Goal: Task Accomplishment & Management: Manage account settings

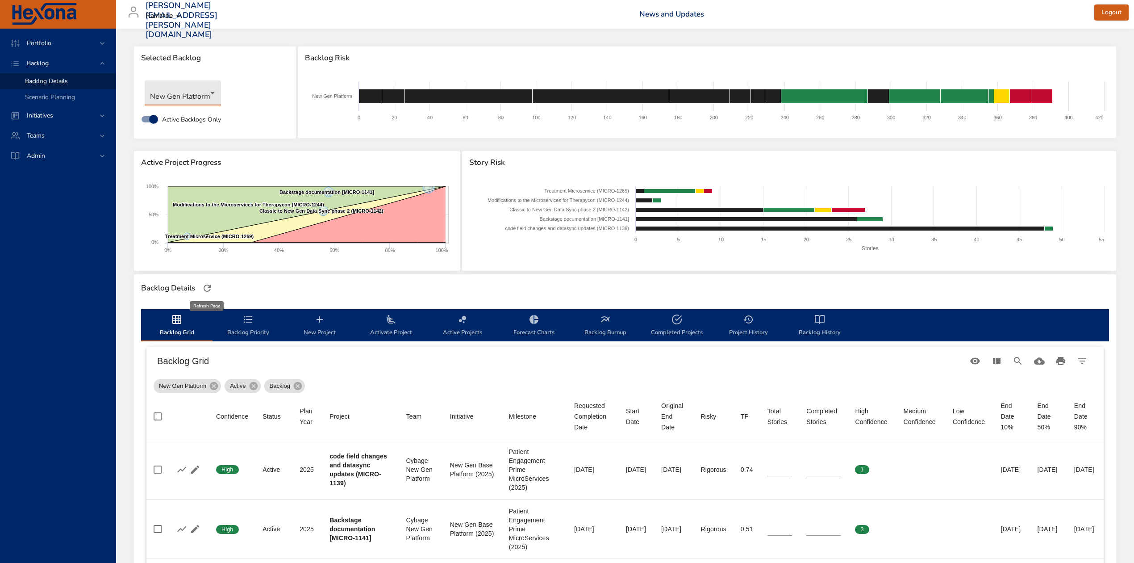
click at [207, 287] on icon "button" at bounding box center [207, 288] width 11 height 11
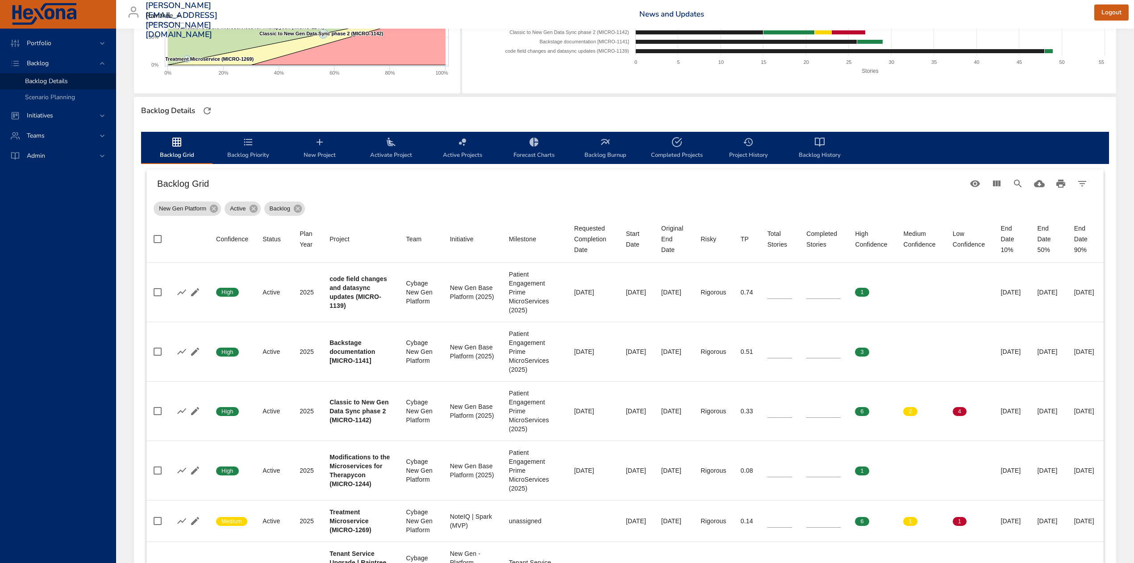
scroll to position [179, 0]
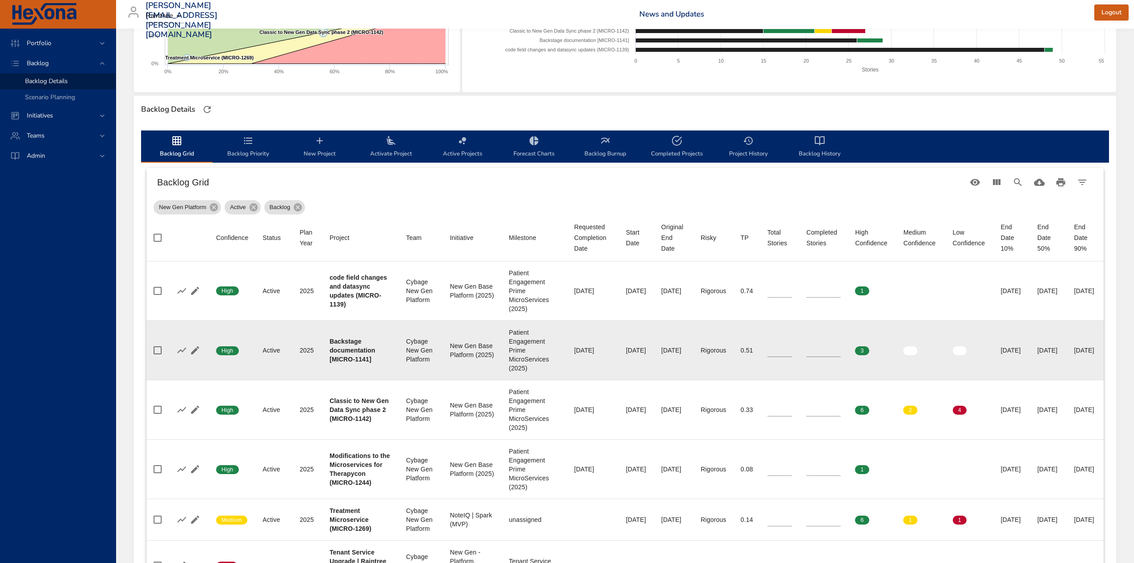
type input "**"
click at [812, 347] on input "**" at bounding box center [823, 349] width 34 height 13
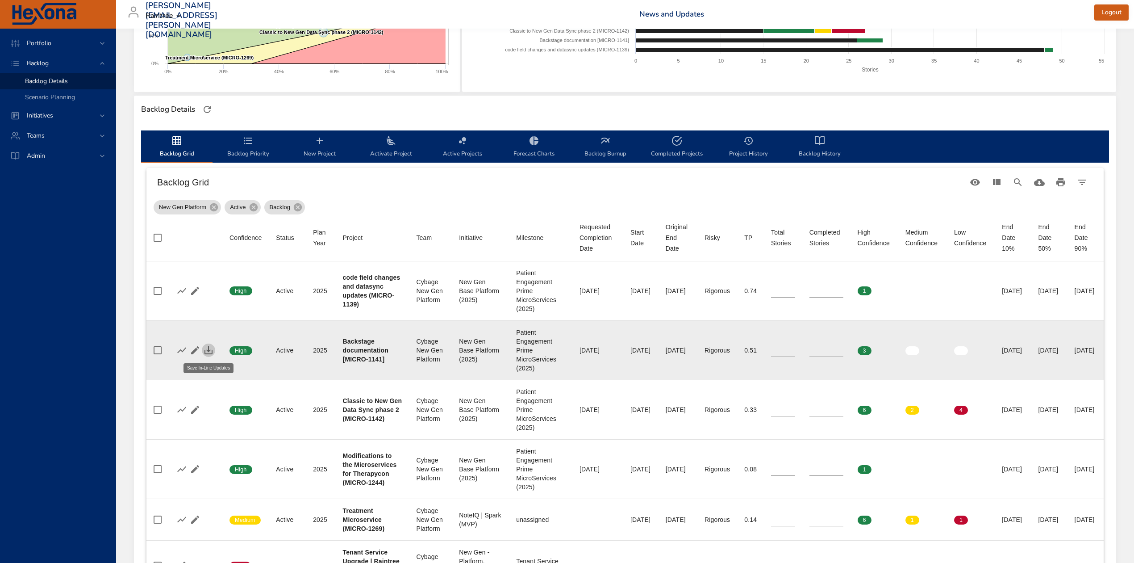
click at [209, 349] on icon "button" at bounding box center [209, 350] width 8 height 8
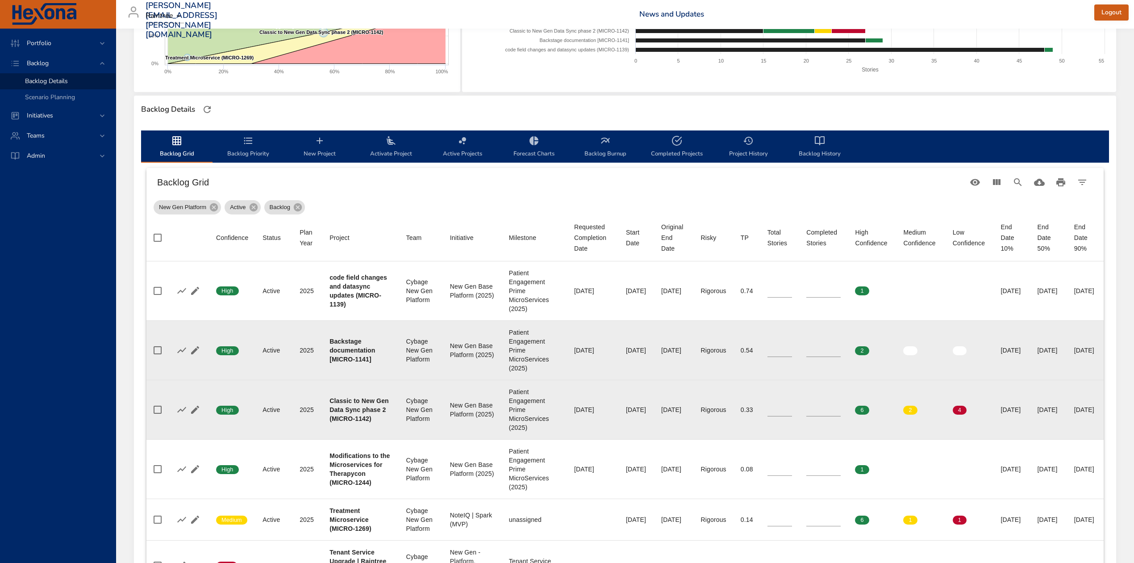
click at [768, 413] on input "**" at bounding box center [780, 409] width 25 height 13
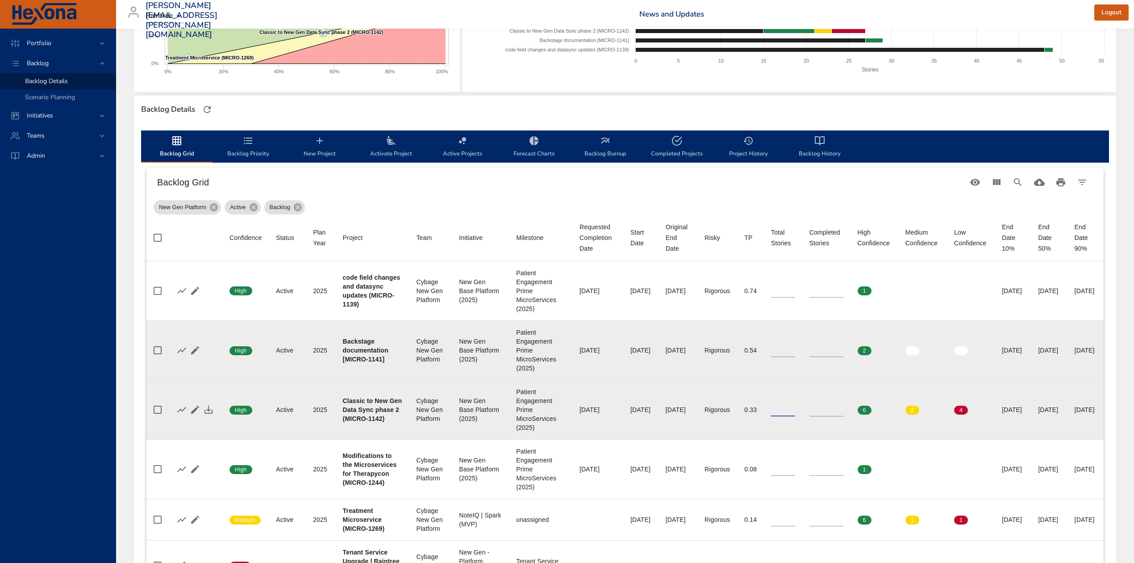
click at [771, 413] on input "**" at bounding box center [783, 409] width 24 height 13
type input "**"
click at [771, 413] on input "**" at bounding box center [783, 409] width 24 height 13
click at [205, 411] on icon "button" at bounding box center [209, 409] width 8 height 8
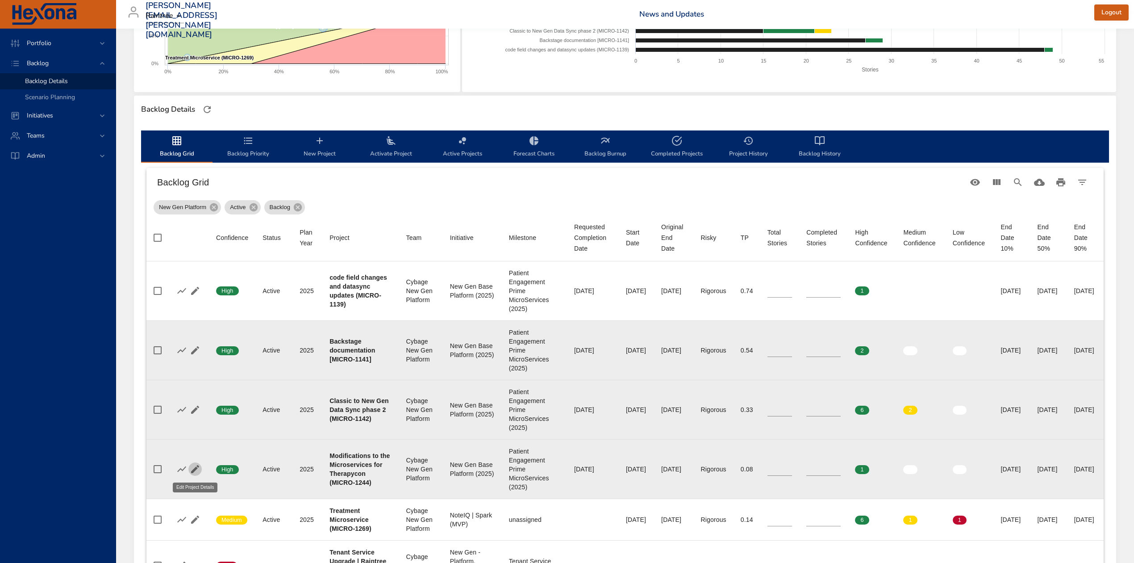
click at [196, 469] on icon "button" at bounding box center [195, 469] width 8 height 8
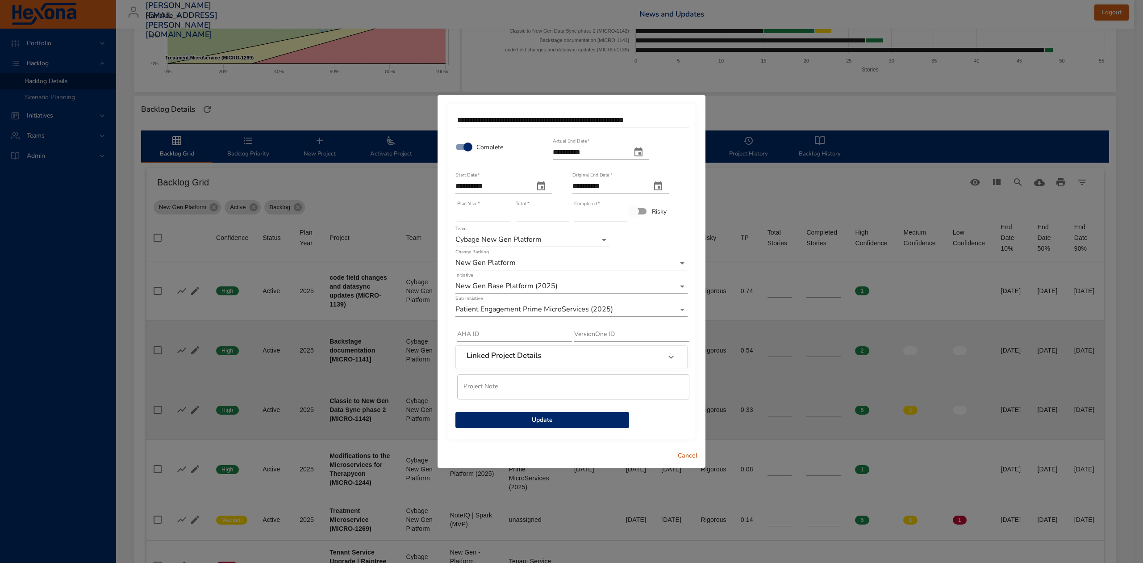
click at [644, 152] on icon "actual end date" at bounding box center [638, 152] width 11 height 11
click at [539, 175] on icon "button" at bounding box center [536, 174] width 11 height 11
click at [572, 269] on span "26" at bounding box center [577, 268] width 16 height 9
type input "**********"
type input "*"
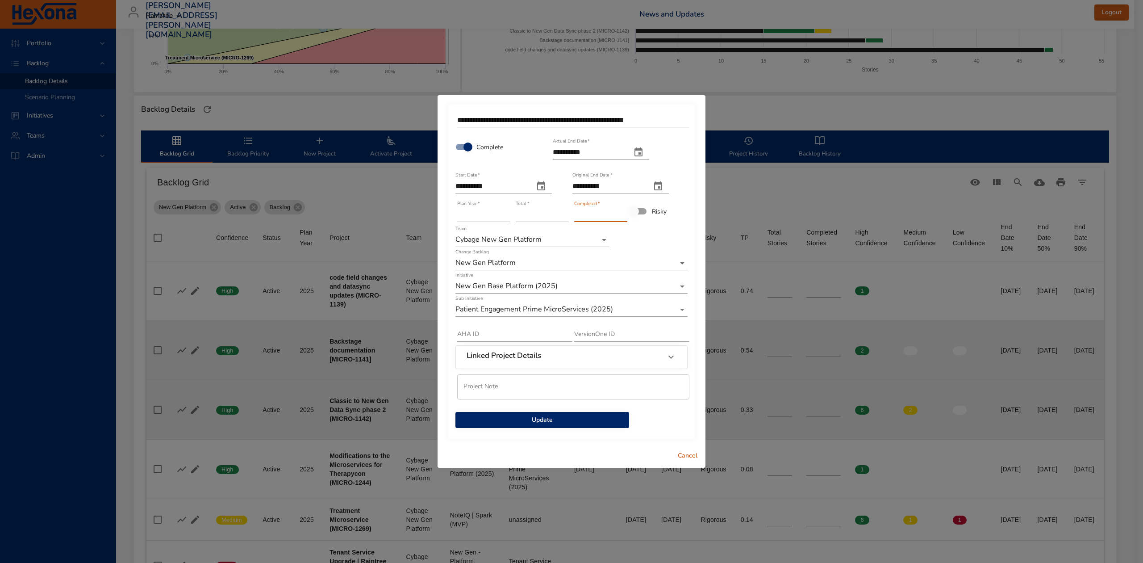
click at [623, 212] on input "*" at bounding box center [600, 215] width 53 height 14
click at [547, 422] on span "Update" at bounding box center [542, 419] width 159 height 11
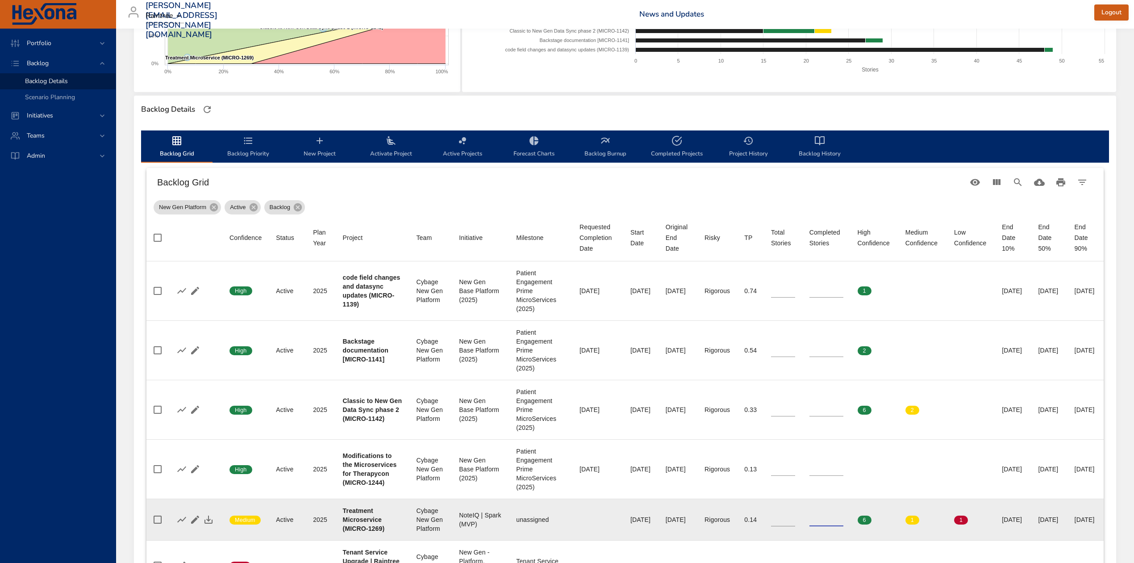
type input "*"
click at [813, 522] on input "*" at bounding box center [827, 519] width 34 height 13
type input "**"
click at [771, 522] on input "**" at bounding box center [783, 519] width 24 height 13
click at [204, 518] on icon "button" at bounding box center [208, 519] width 11 height 11
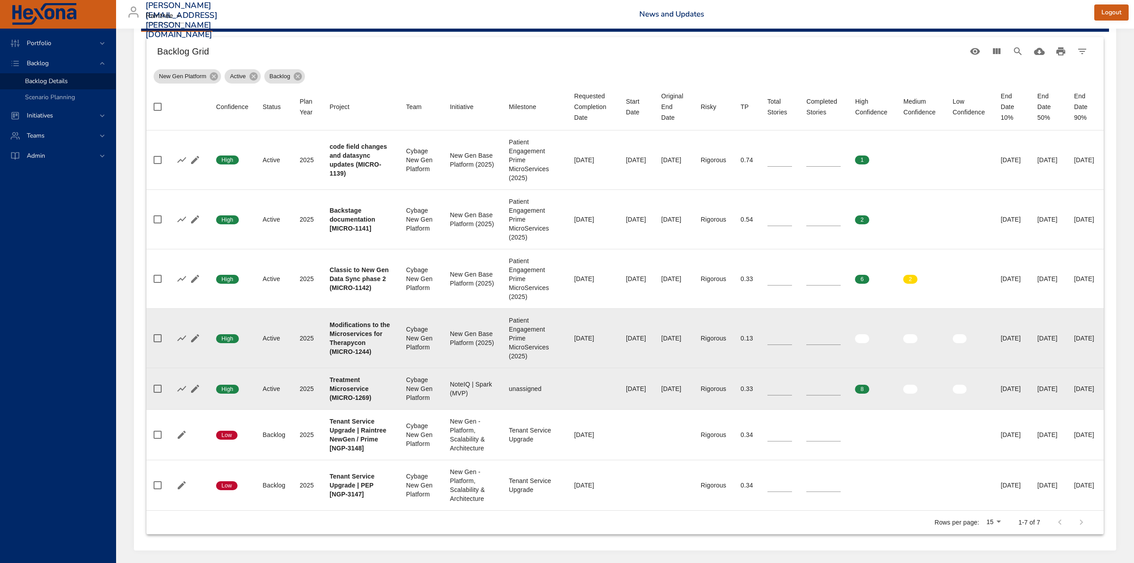
scroll to position [357, 0]
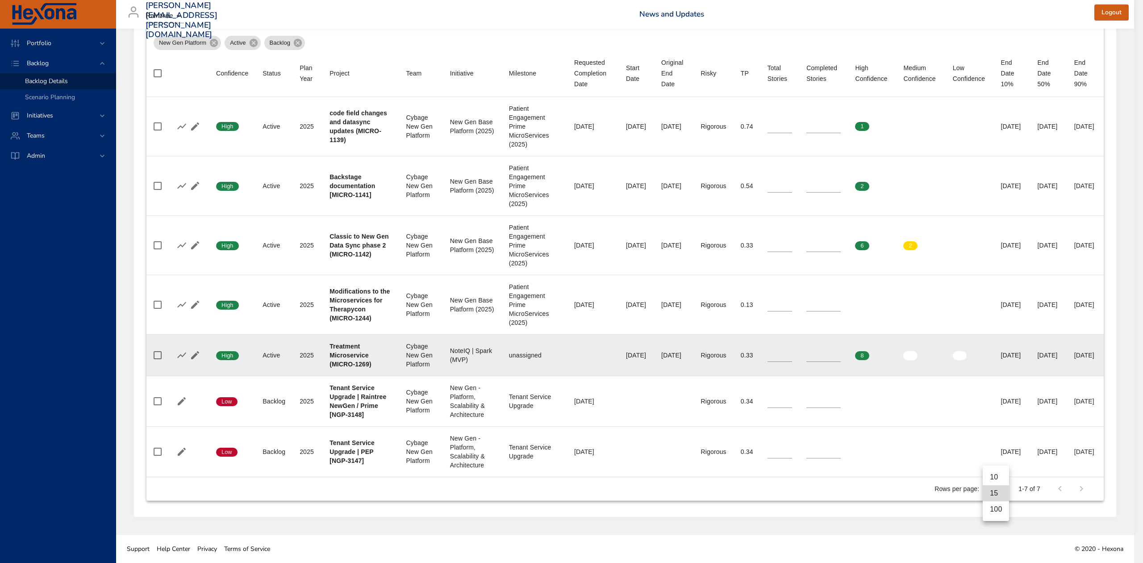
click at [993, 511] on li "100" at bounding box center [996, 509] width 26 height 16
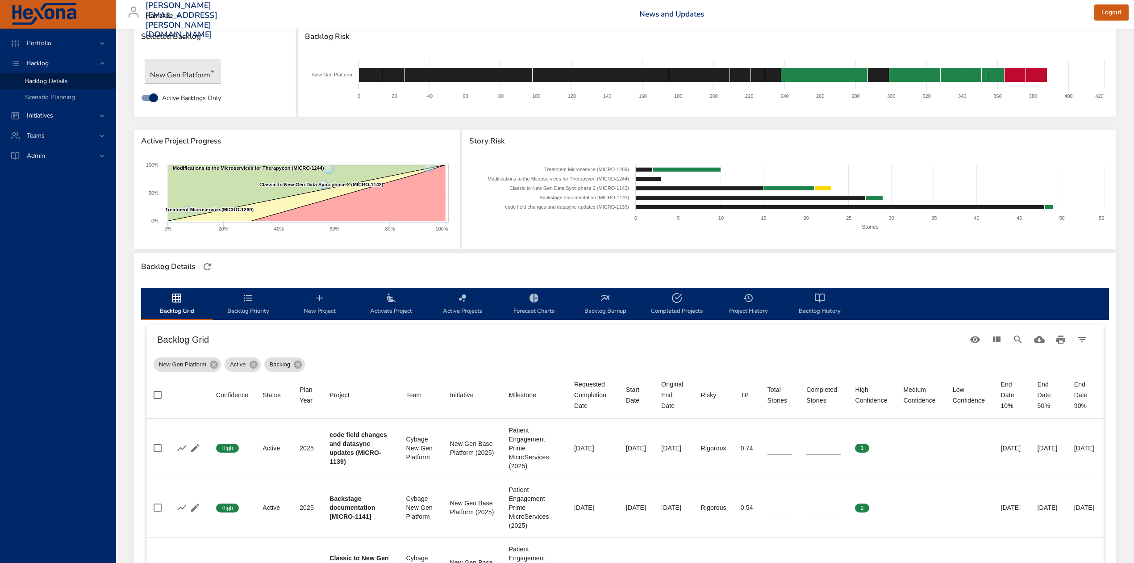
scroll to position [0, 0]
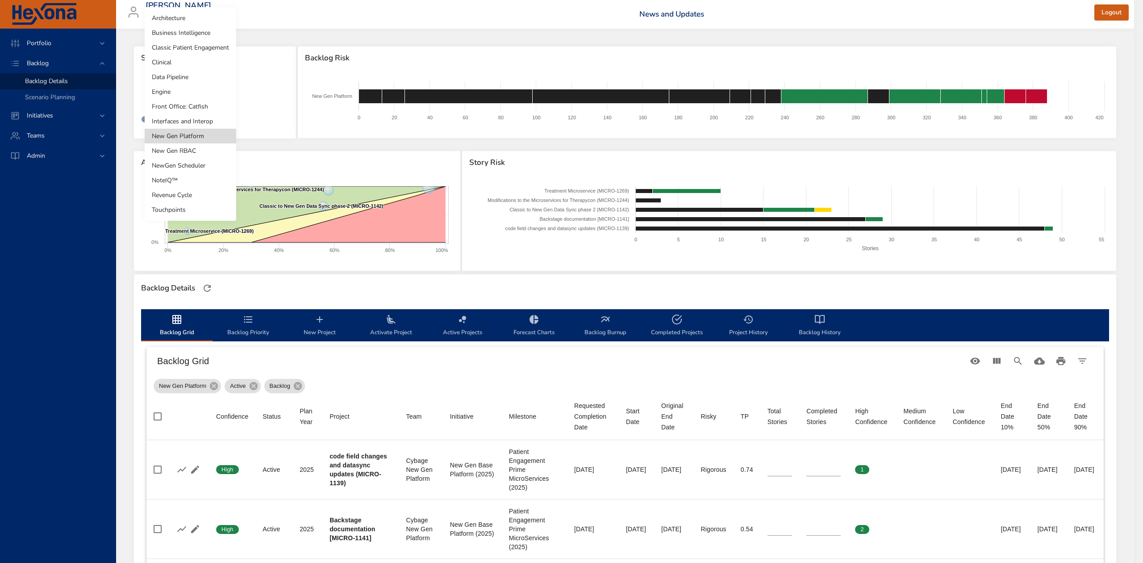
click at [195, 95] on body "Portfolio Backlog Backlog Details Scenario Planning Initiatives Teams Admin ste…" at bounding box center [571, 281] width 1143 height 563
click at [206, 118] on li "Interfaces and Interop" at bounding box center [191, 121] width 92 height 15
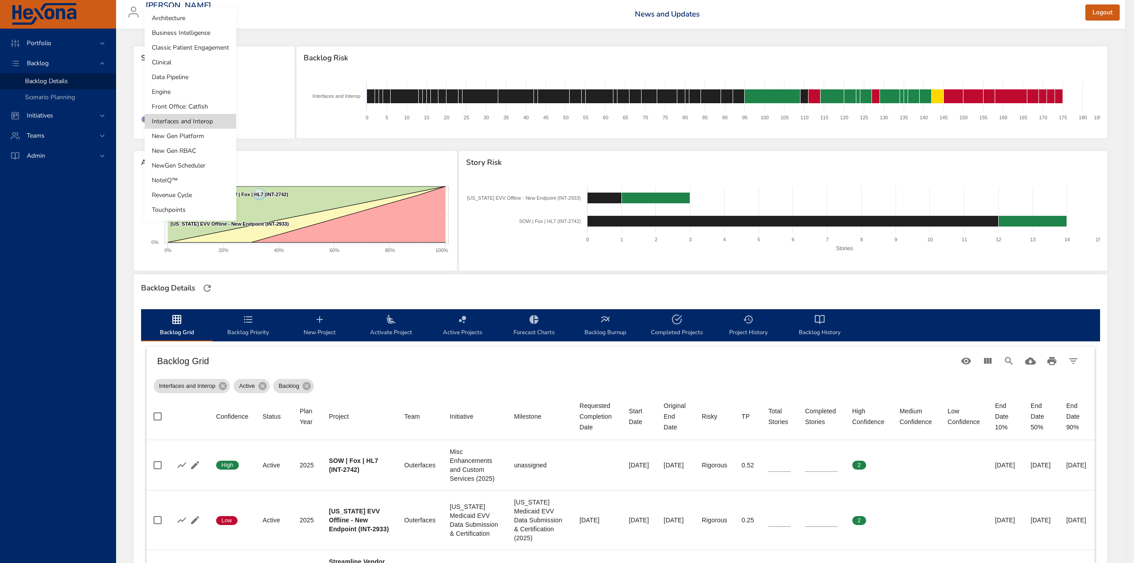
click at [207, 92] on body "Portfolio Backlog Backlog Details Scenario Planning Initiatives Teams Admin [PE…" at bounding box center [567, 281] width 1134 height 563
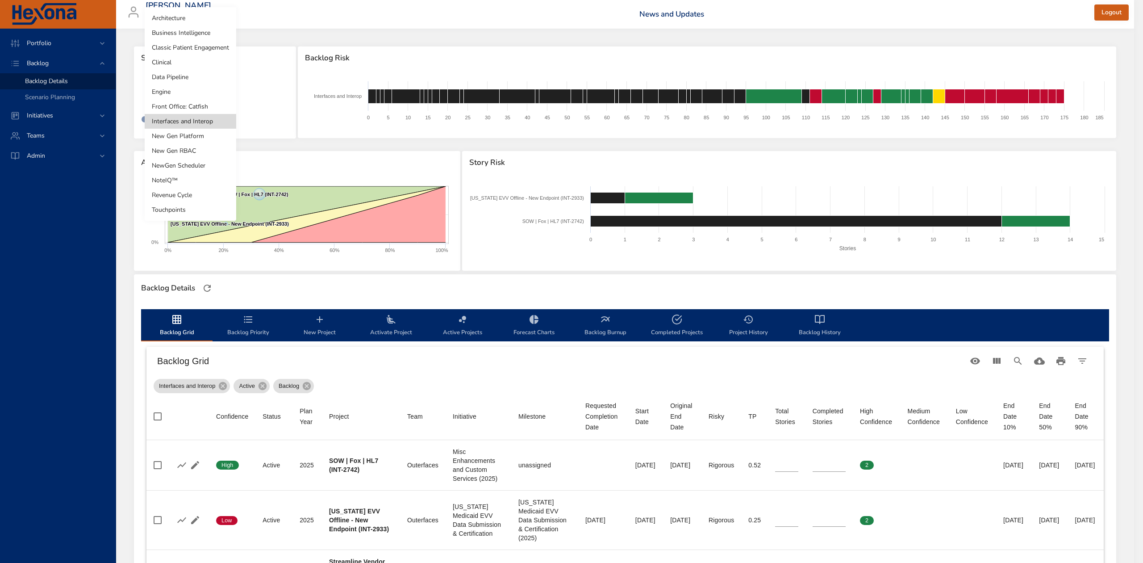
click at [204, 104] on li "Front Office: Catfish" at bounding box center [191, 106] width 92 height 15
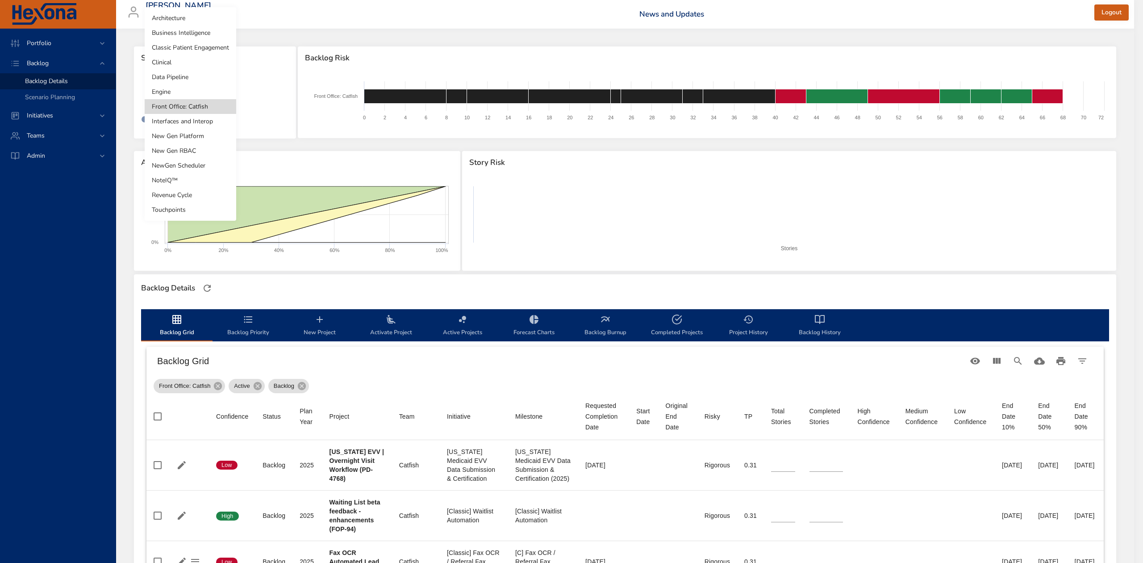
click at [186, 97] on body "Portfolio Backlog Backlog Details Scenario Planning Initiatives Teams Admin ste…" at bounding box center [571, 281] width 1143 height 563
click at [179, 88] on li "Engine" at bounding box center [191, 91] width 92 height 15
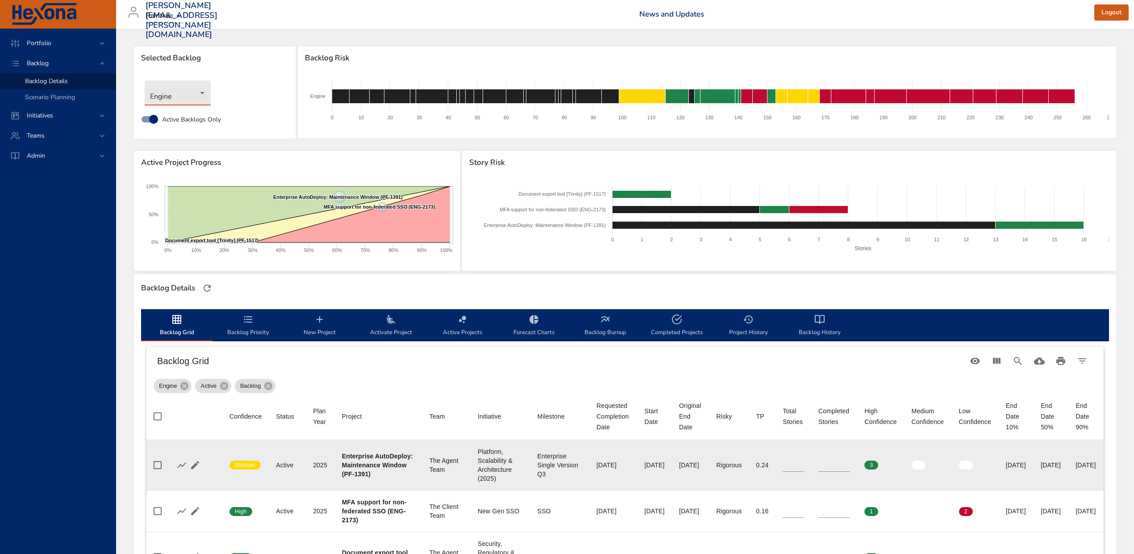
type input "**"
click at [829, 467] on input "**" at bounding box center [834, 464] width 32 height 13
click at [207, 470] on icon "button" at bounding box center [208, 464] width 11 height 11
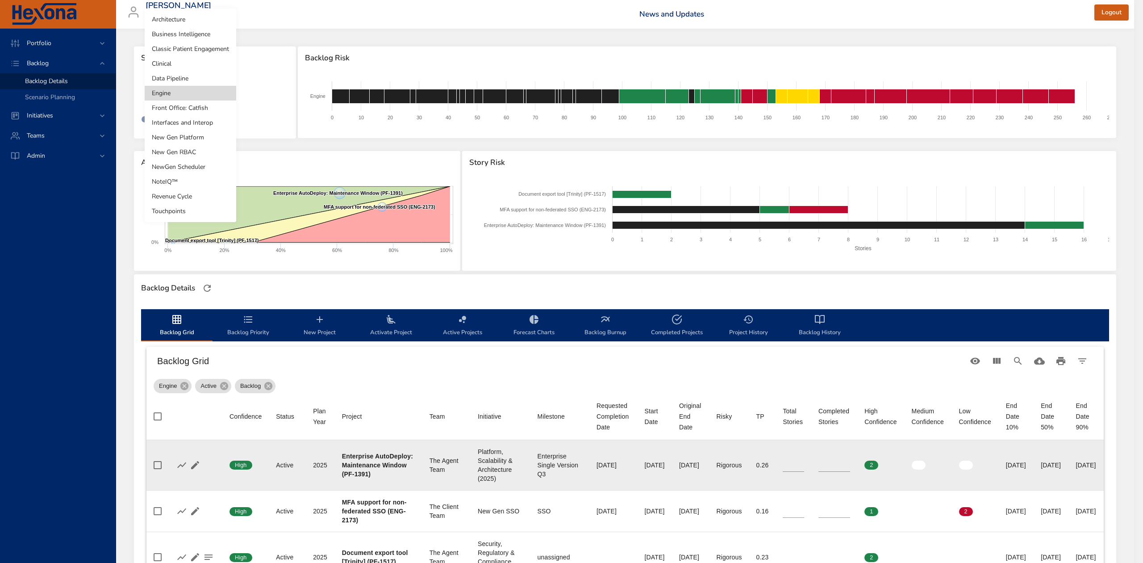
click at [178, 91] on body "Portfolio Backlog Backlog Details Scenario Planning Initiatives Teams Admin ste…" at bounding box center [571, 281] width 1143 height 563
click at [178, 79] on li "Data Pipeline" at bounding box center [191, 78] width 92 height 15
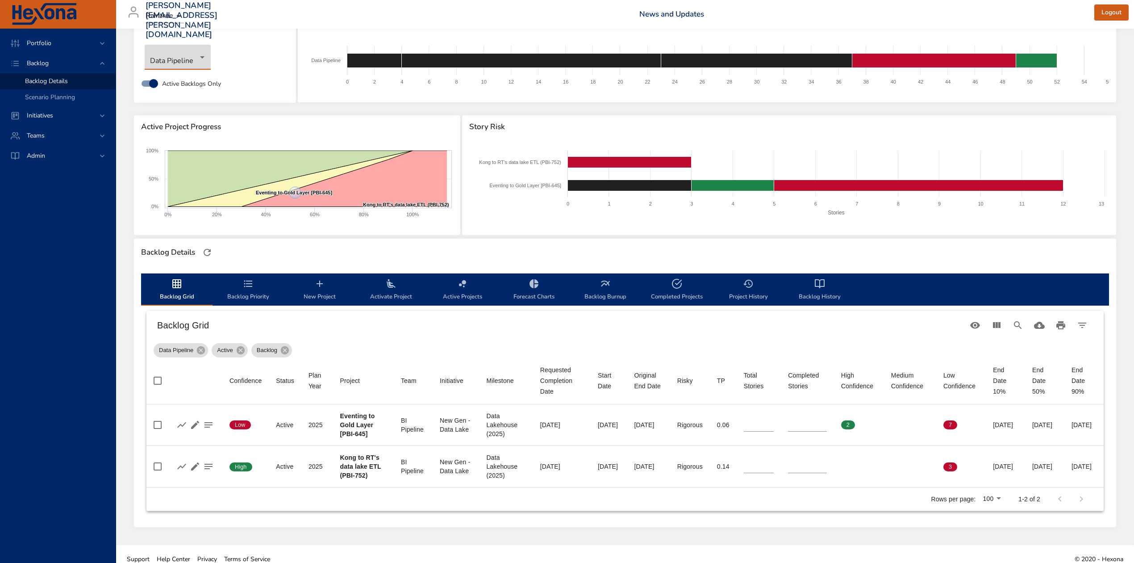
scroll to position [55, 0]
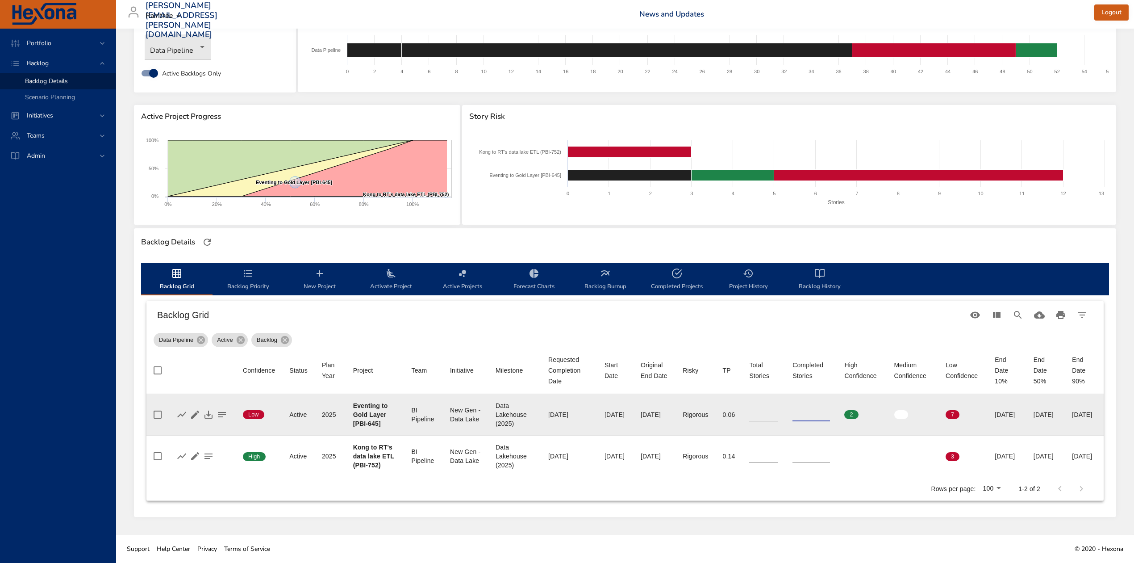
click at [804, 408] on input "*" at bounding box center [812, 414] width 38 height 13
type input "*"
click at [807, 408] on input "*" at bounding box center [812, 414] width 38 height 13
type input "**"
click at [760, 408] on input "**" at bounding box center [763, 414] width 29 height 13
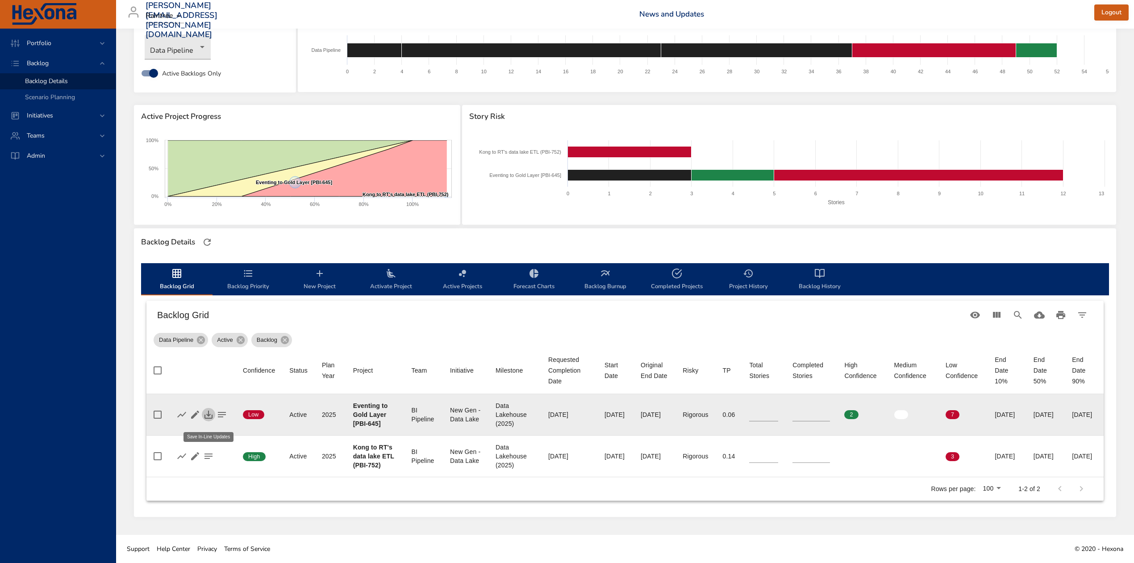
click at [208, 410] on icon "button" at bounding box center [209, 414] width 8 height 8
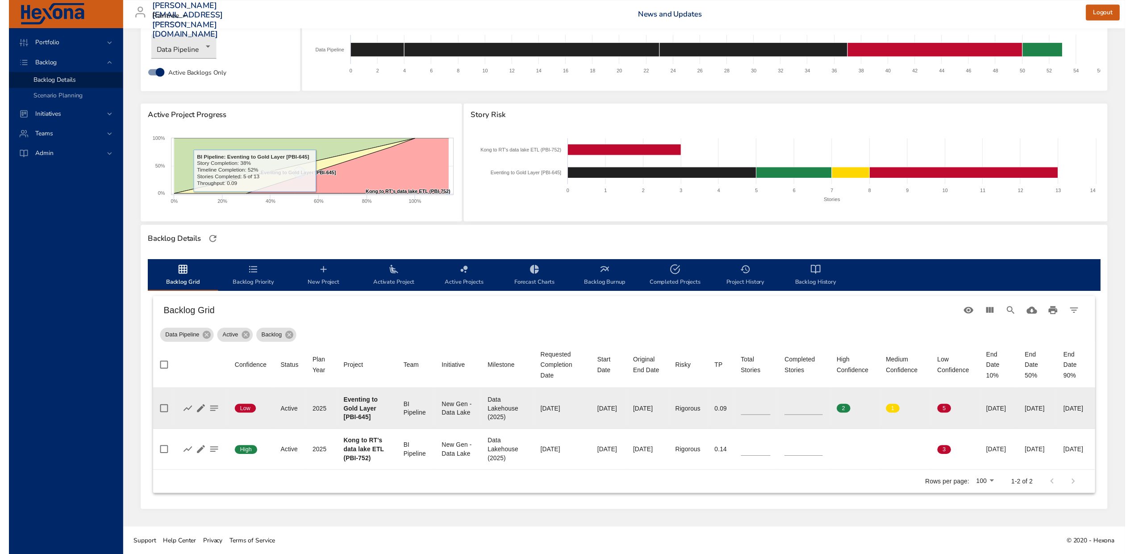
scroll to position [0, 0]
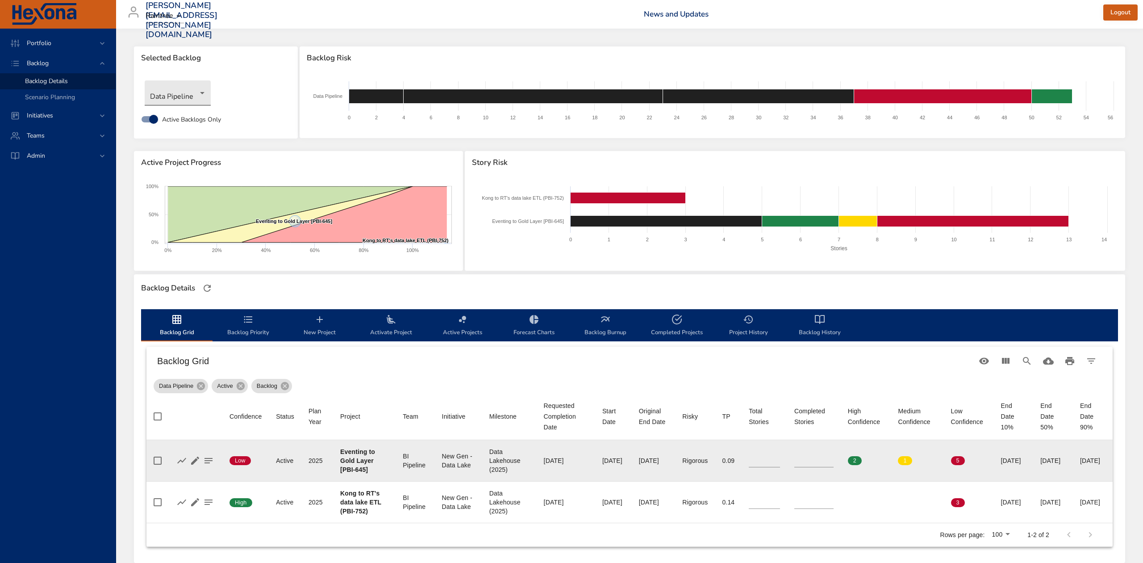
click at [199, 86] on body "Portfolio Backlog Backlog Details Scenario Planning Initiatives Teams Admin ste…" at bounding box center [571, 281] width 1143 height 563
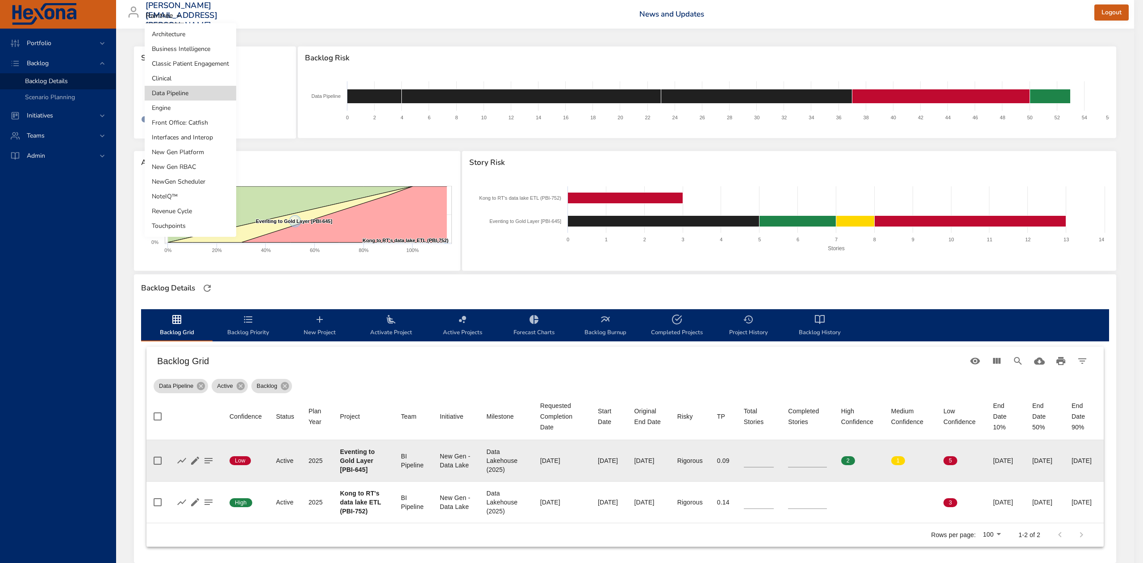
click at [196, 75] on li "Clinical" at bounding box center [191, 78] width 92 height 15
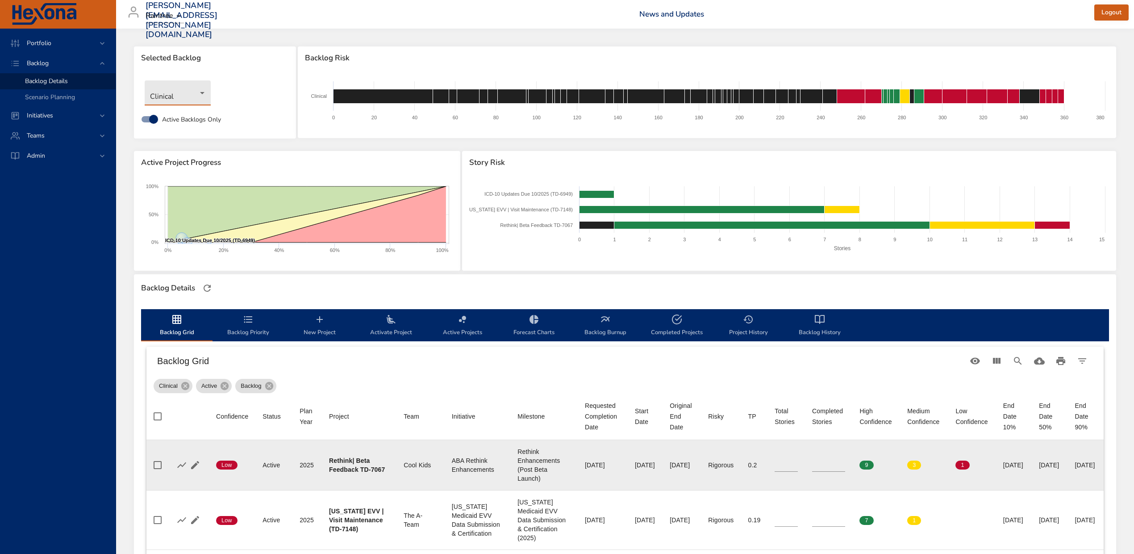
click at [775, 467] on input "**" at bounding box center [786, 464] width 23 height 13
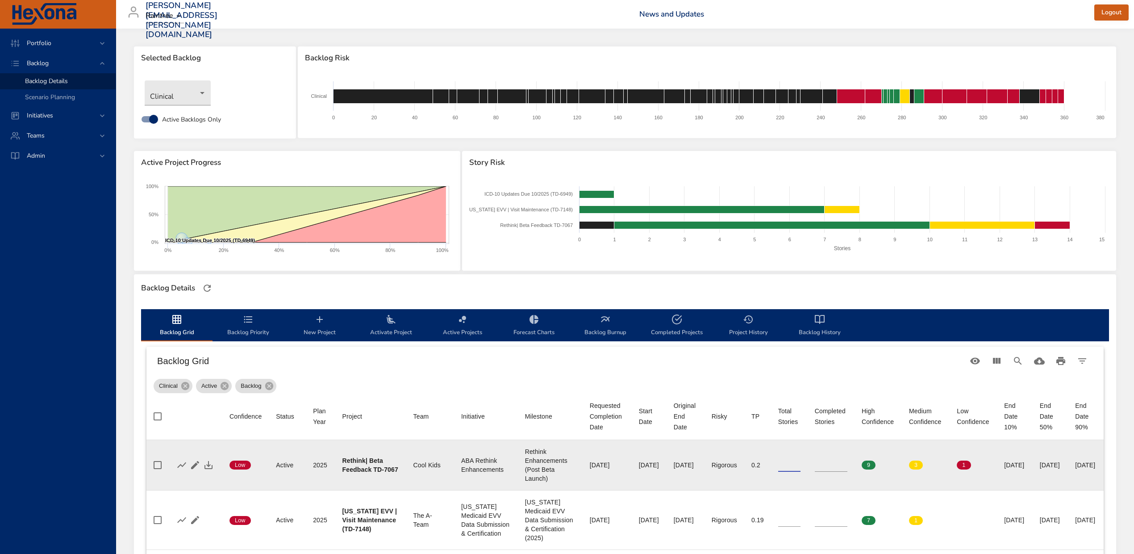
click at [778, 467] on input "**" at bounding box center [789, 464] width 22 height 13
click at [783, 466] on input "**" at bounding box center [789, 464] width 22 height 13
type input "**"
click at [783, 466] on input "**" at bounding box center [789, 464] width 22 height 13
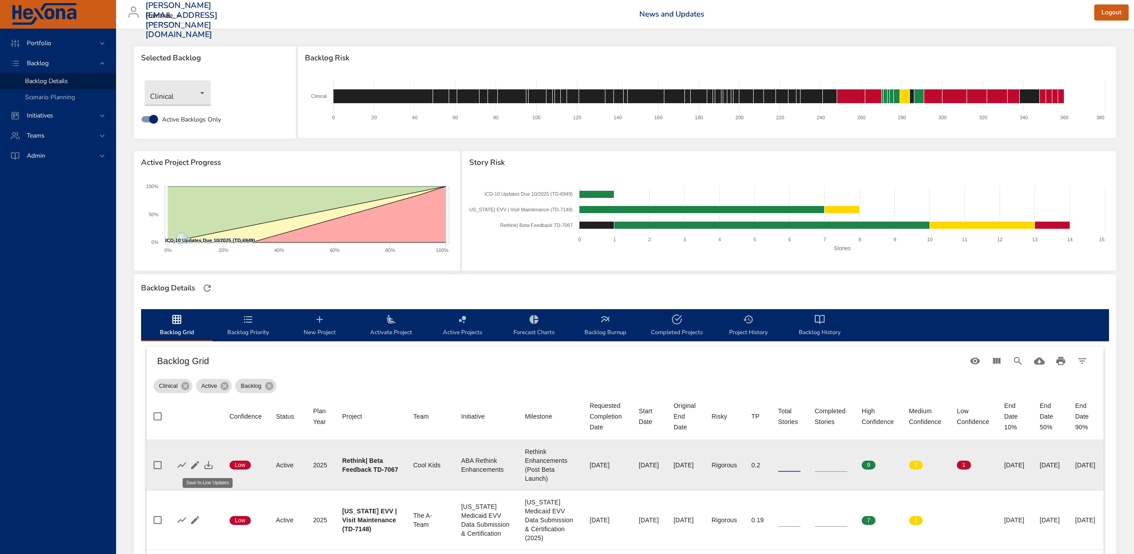
click at [203, 464] on icon "button" at bounding box center [208, 464] width 11 height 11
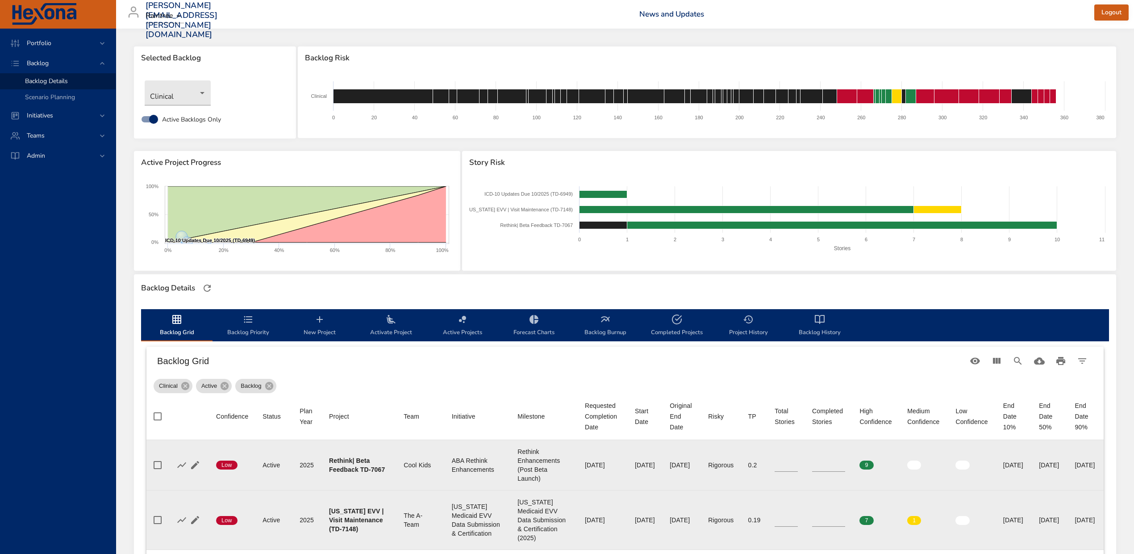
click at [775, 521] on input "*" at bounding box center [786, 519] width 23 height 13
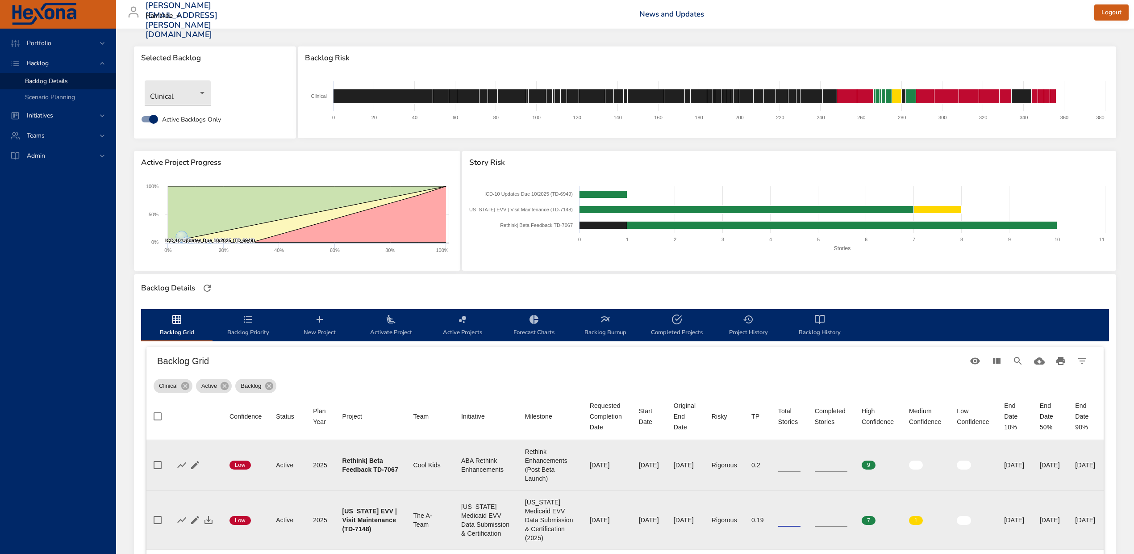
type input "**"
click at [785, 521] on input "**" at bounding box center [789, 519] width 22 height 13
drag, startPoint x: 211, startPoint y: 522, endPoint x: 310, endPoint y: 520, distance: 99.2
click at [211, 522] on icon "button" at bounding box center [208, 519] width 11 height 11
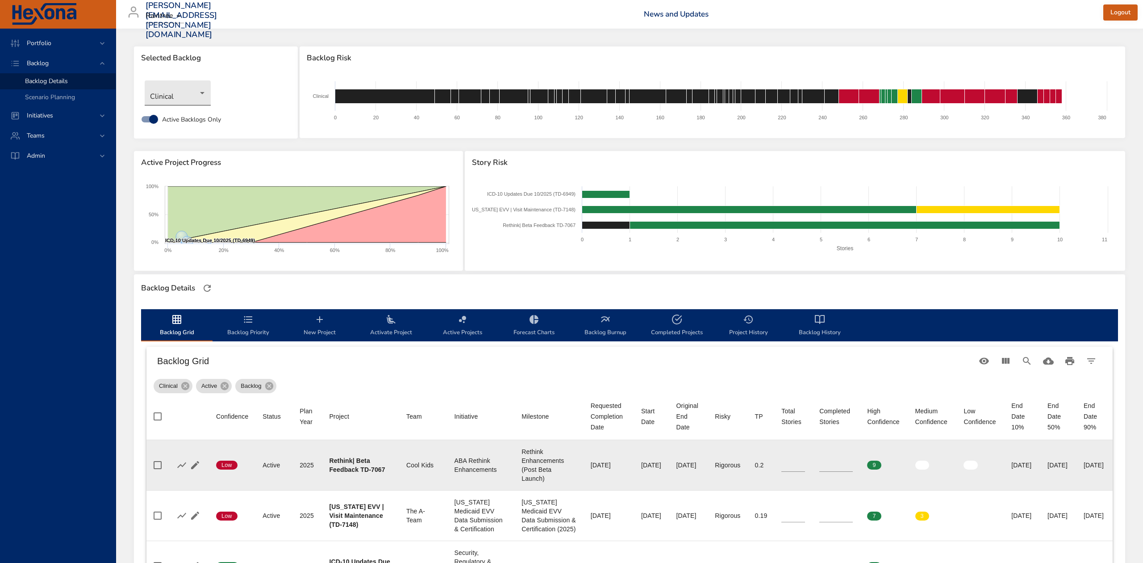
click at [188, 91] on body "Portfolio Backlog Backlog Details Scenario Planning Initiatives Teams Admin ste…" at bounding box center [571, 281] width 1143 height 563
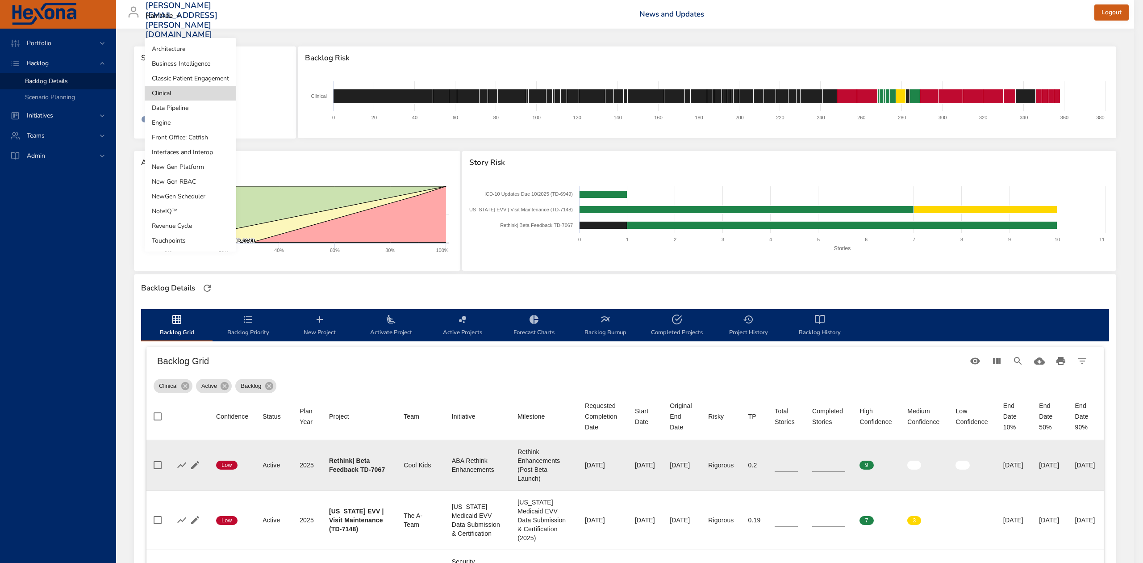
click at [195, 75] on li "Classic Patient Engagement" at bounding box center [191, 78] width 92 height 15
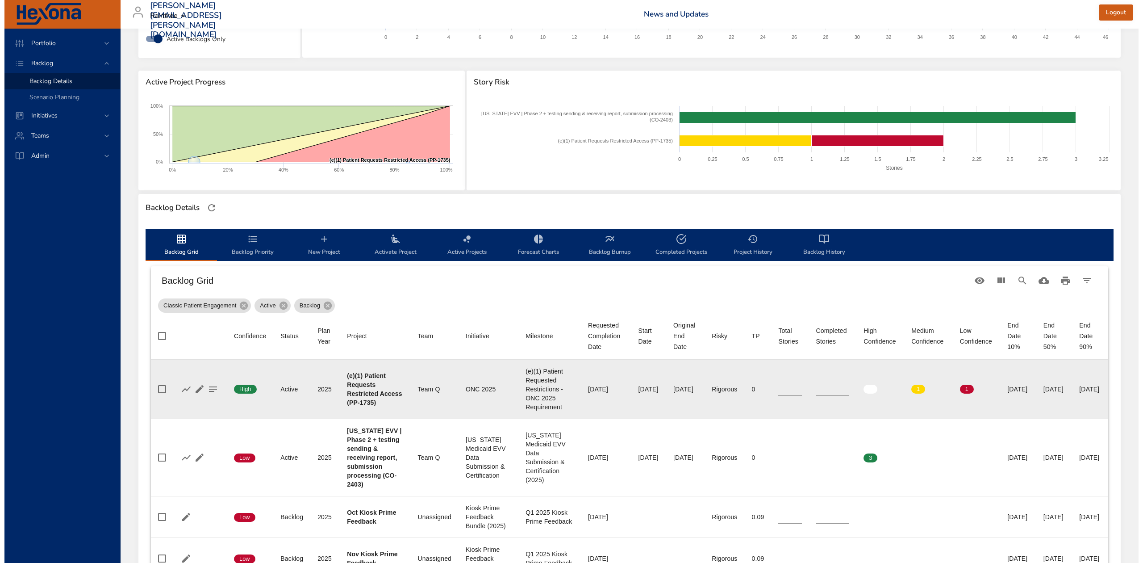
scroll to position [59, 0]
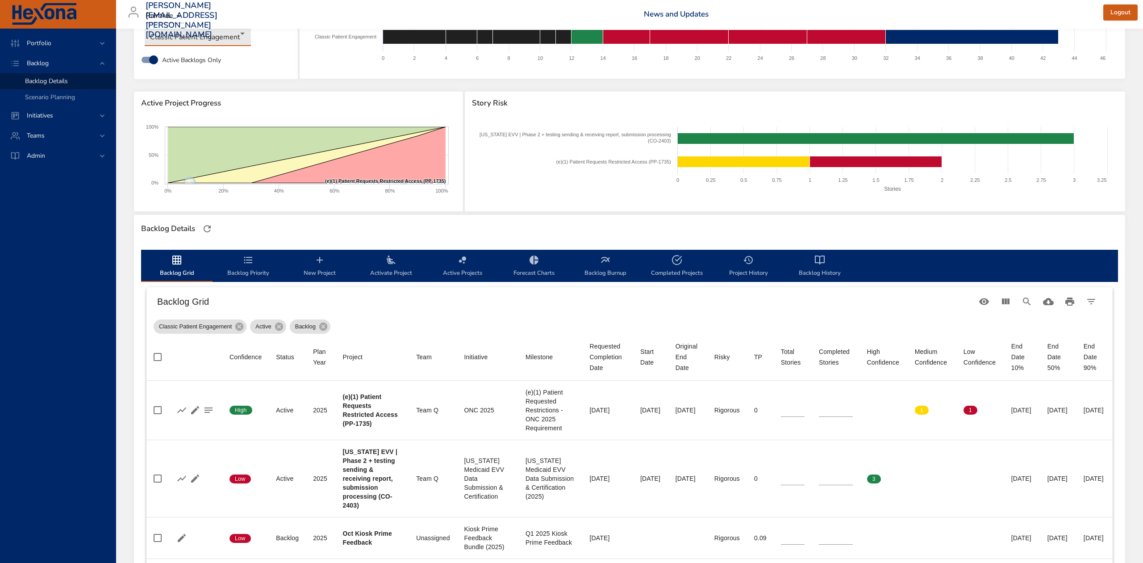
click at [215, 33] on body "Portfolio Backlog Backlog Details Scenario Planning Initiatives Teams Admin ste…" at bounding box center [571, 222] width 1143 height 563
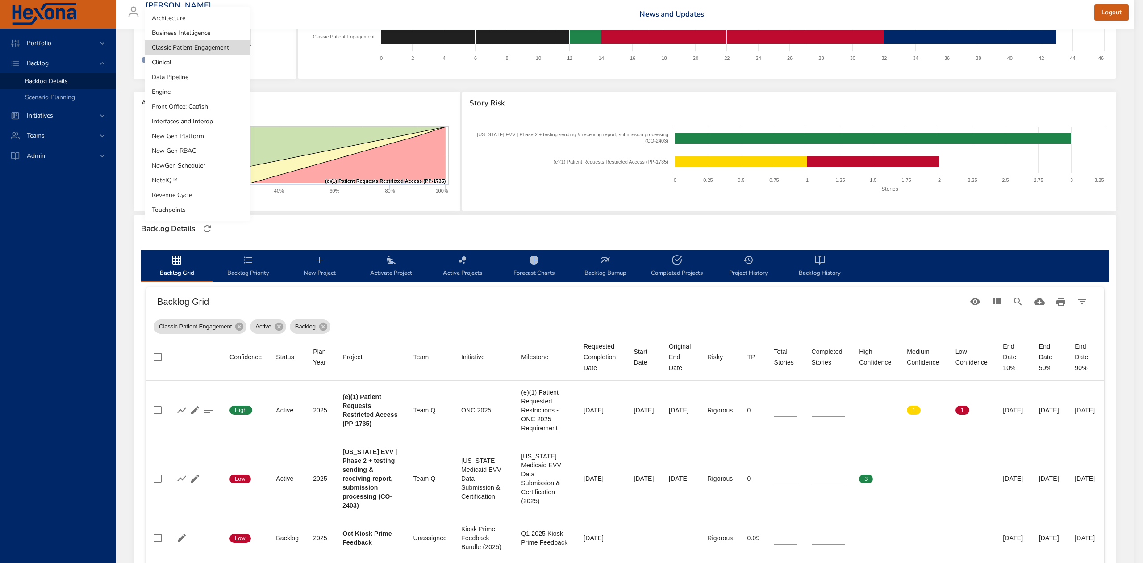
click at [217, 33] on li "Business Intelligence" at bounding box center [198, 32] width 106 height 15
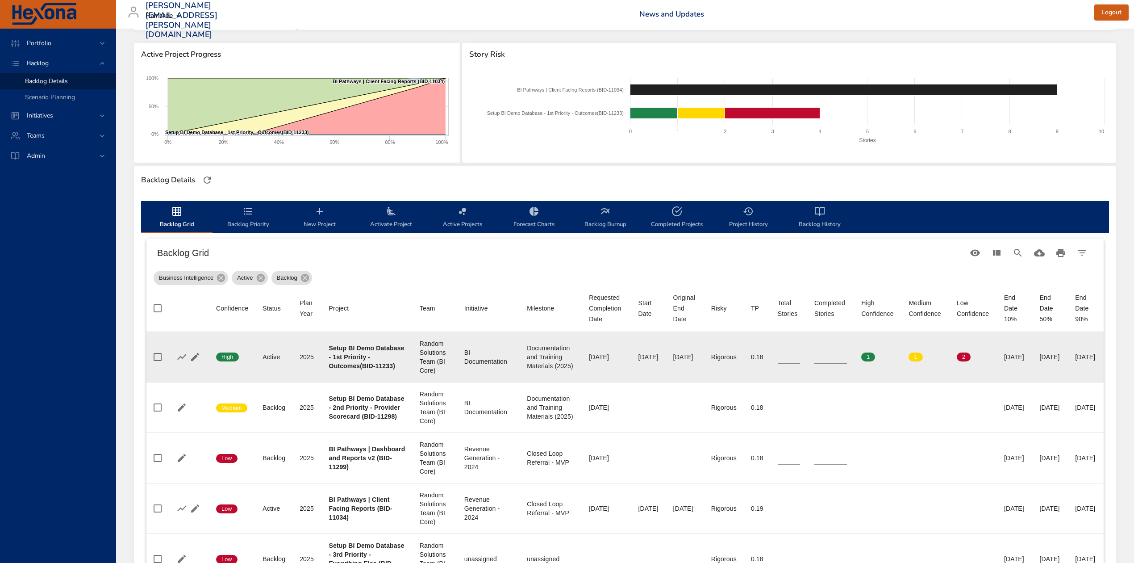
scroll to position [119, 0]
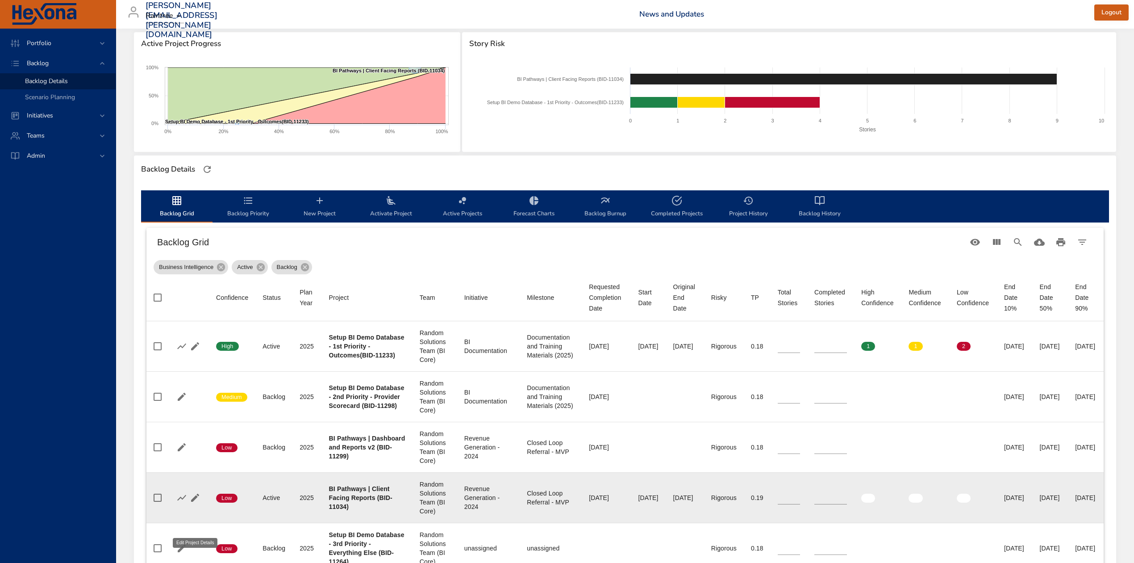
click at [190, 503] on icon "button" at bounding box center [195, 497] width 11 height 11
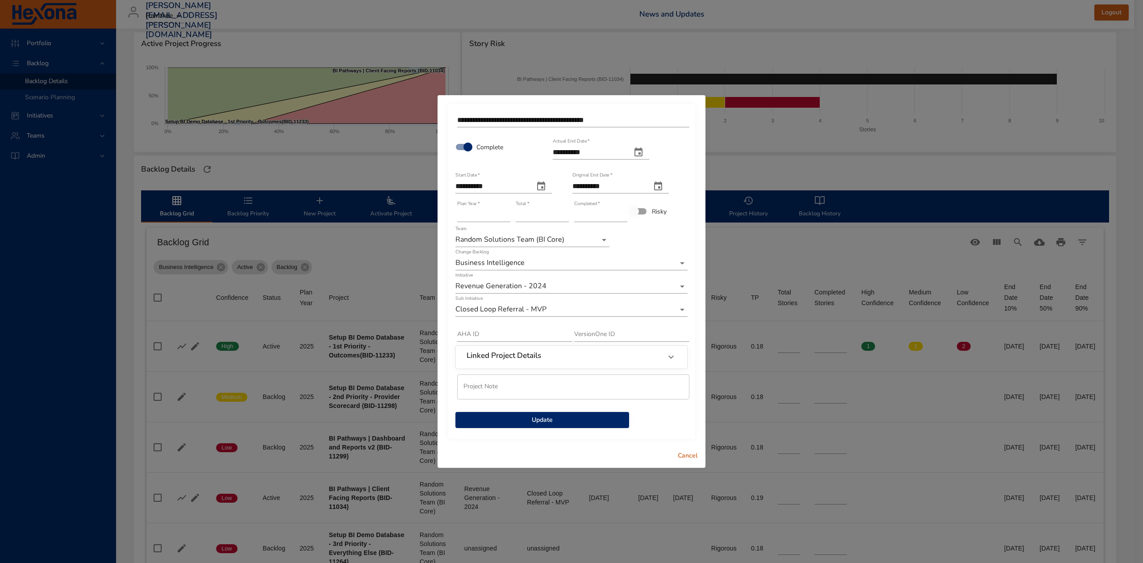
click at [644, 154] on icon "actual end date" at bounding box center [638, 152] width 11 height 11
click at [536, 172] on icon "button" at bounding box center [536, 174] width 11 height 11
click at [577, 266] on p "26" at bounding box center [576, 268] width 7 height 9
type input "**********"
click at [584, 418] on span "Update" at bounding box center [542, 419] width 159 height 11
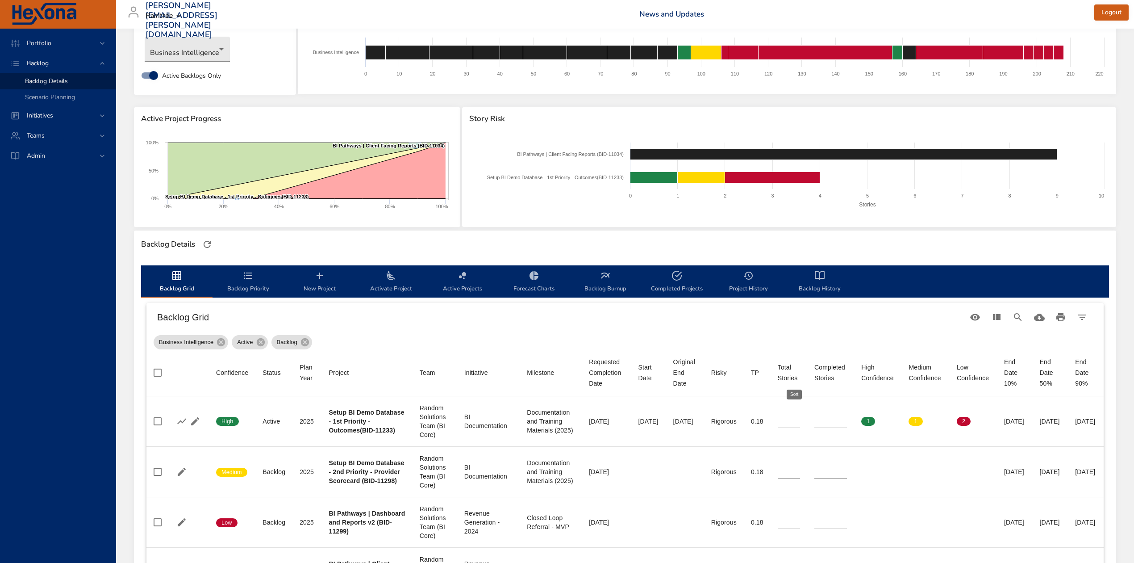
scroll to position [0, 0]
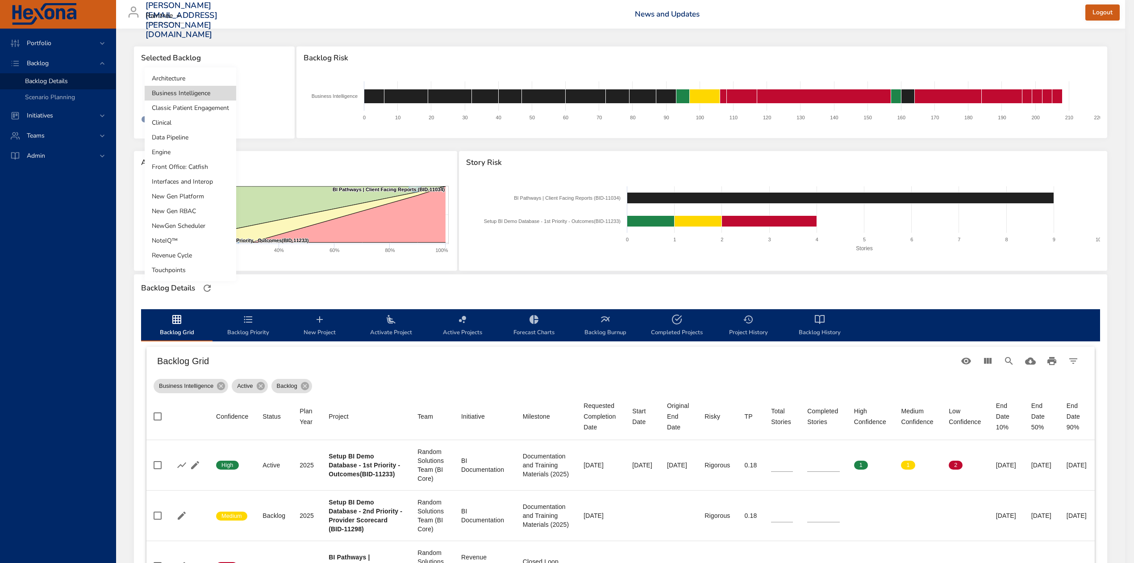
click at [213, 88] on body "Portfolio Backlog Backlog Details Scenario Planning Initiatives Teams Admin ste…" at bounding box center [567, 281] width 1134 height 563
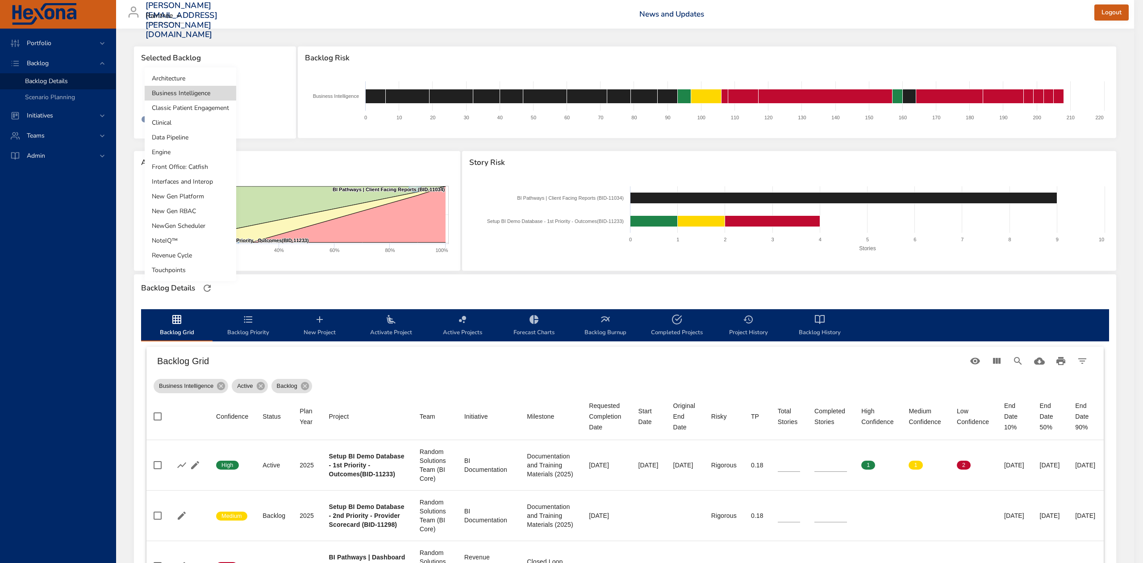
click at [200, 79] on li "Architecture" at bounding box center [191, 78] width 92 height 15
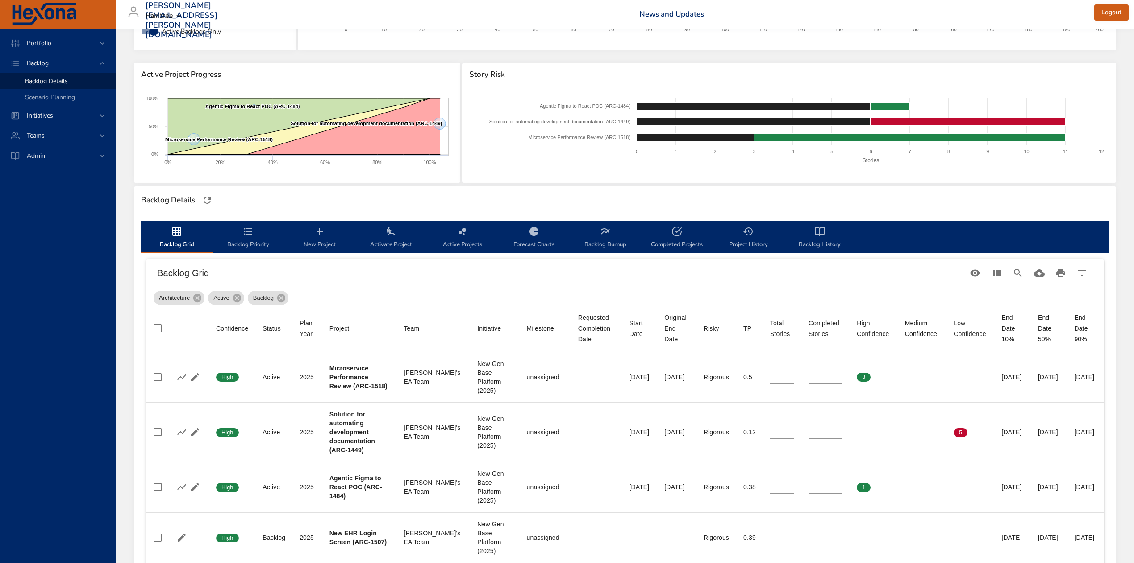
scroll to position [59, 0]
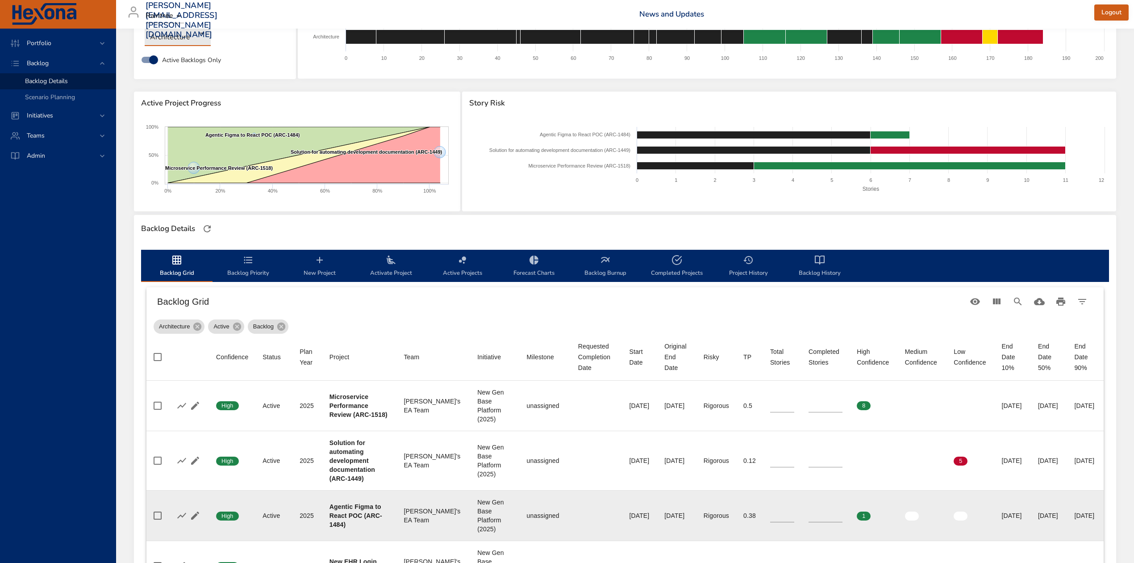
type input "*"
click at [810, 513] on input "*" at bounding box center [826, 515] width 34 height 13
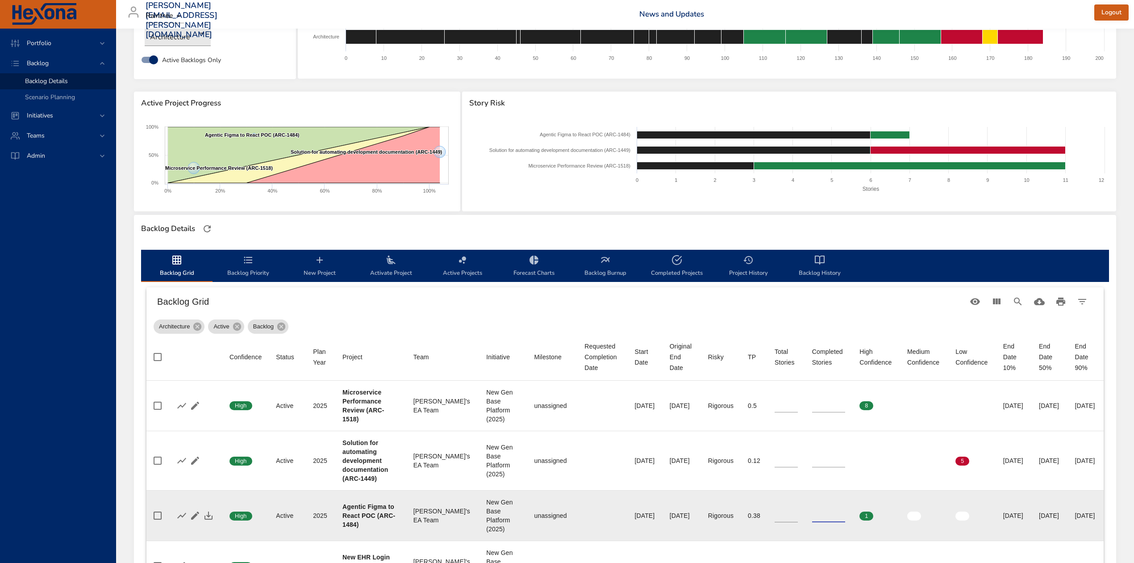
type input "*"
click at [775, 513] on input "*" at bounding box center [786, 515] width 23 height 13
click at [202, 513] on button "button" at bounding box center [208, 515] width 13 height 13
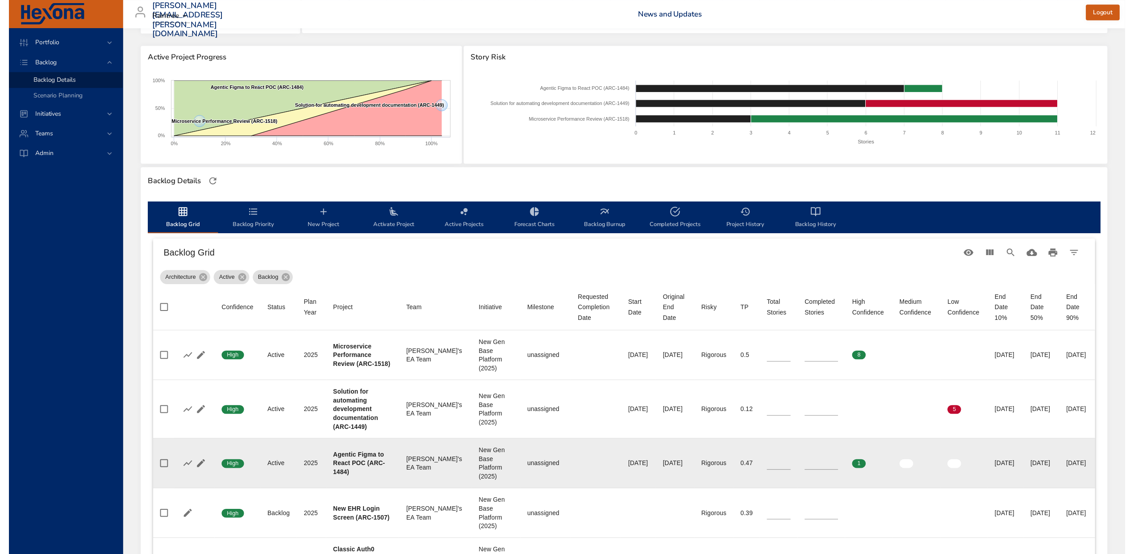
scroll to position [0, 0]
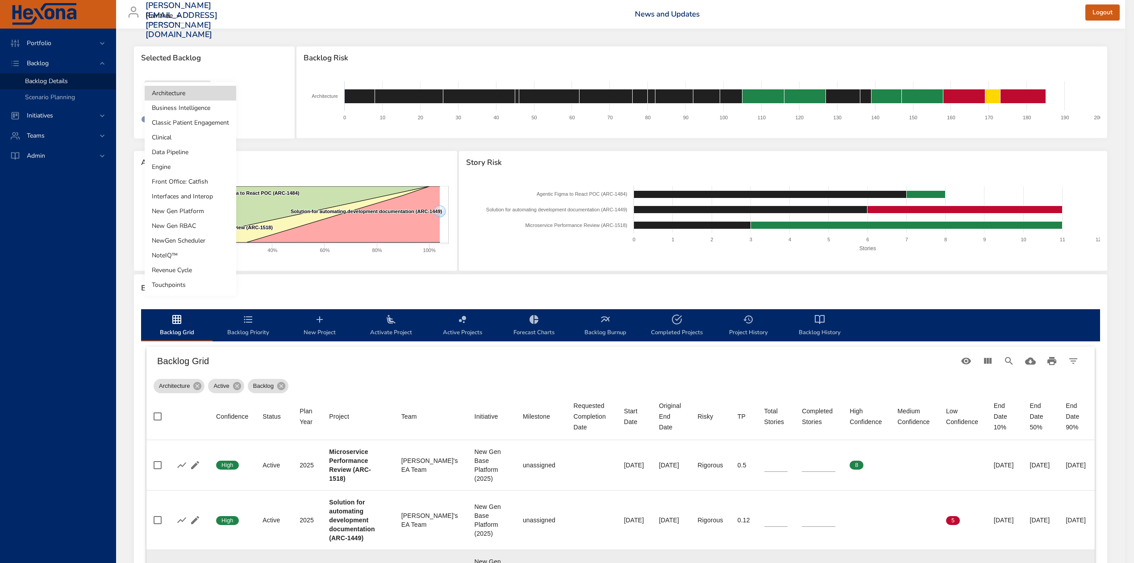
click at [175, 90] on body "Portfolio Backlog Backlog Details Scenario Planning Initiatives Teams Admin ste…" at bounding box center [567, 281] width 1134 height 563
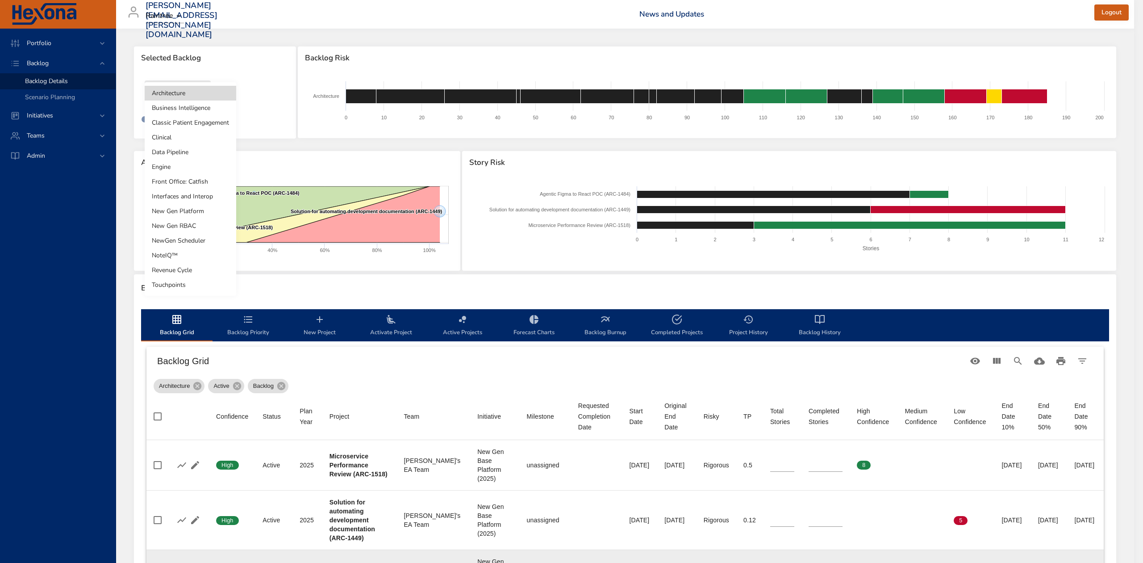
click at [202, 238] on li "NewGen Scheduler" at bounding box center [191, 240] width 92 height 15
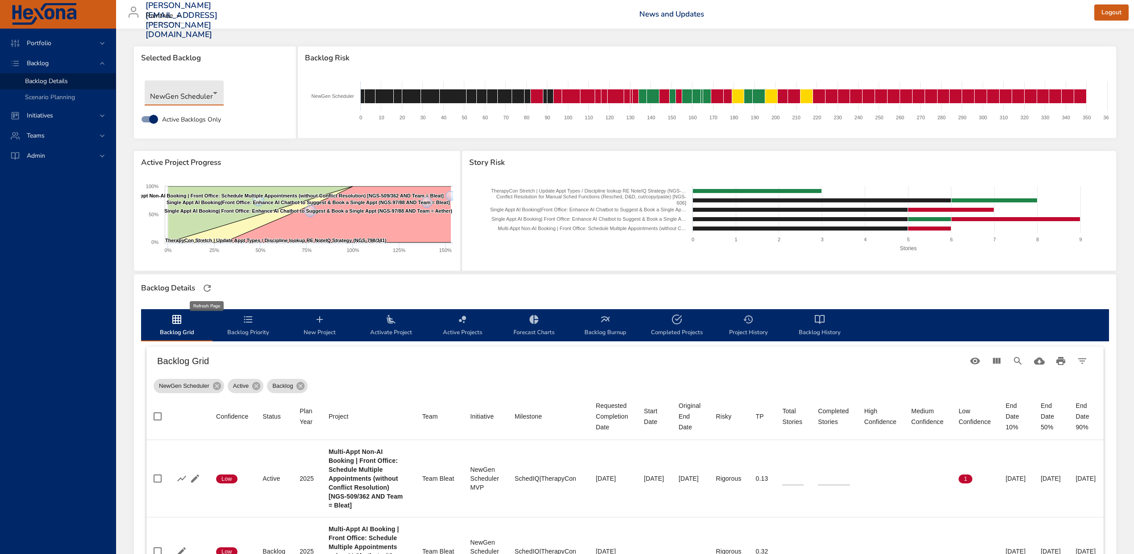
click at [208, 286] on icon "button" at bounding box center [207, 288] width 11 height 11
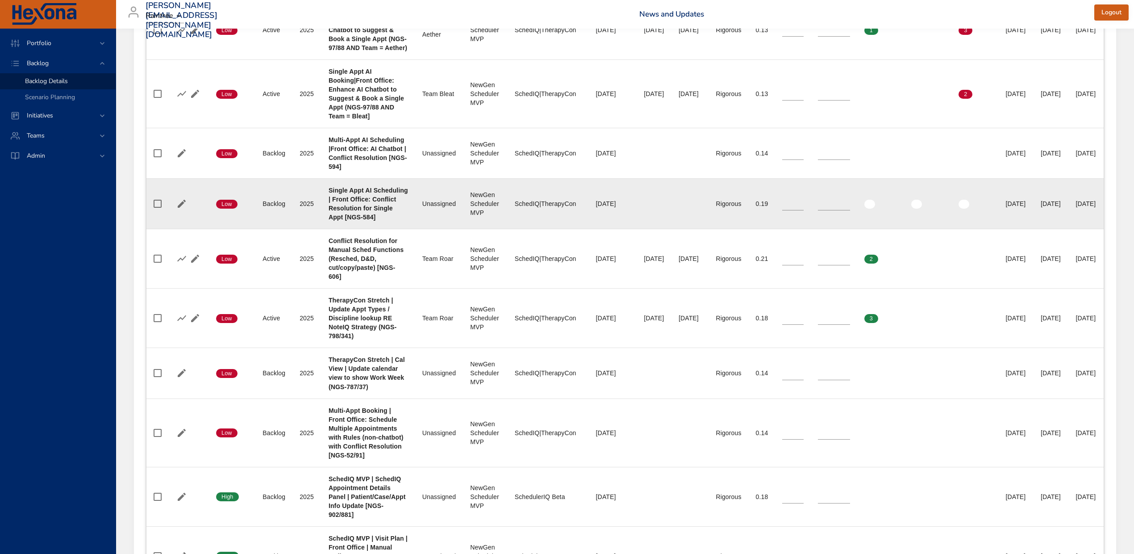
scroll to position [655, 0]
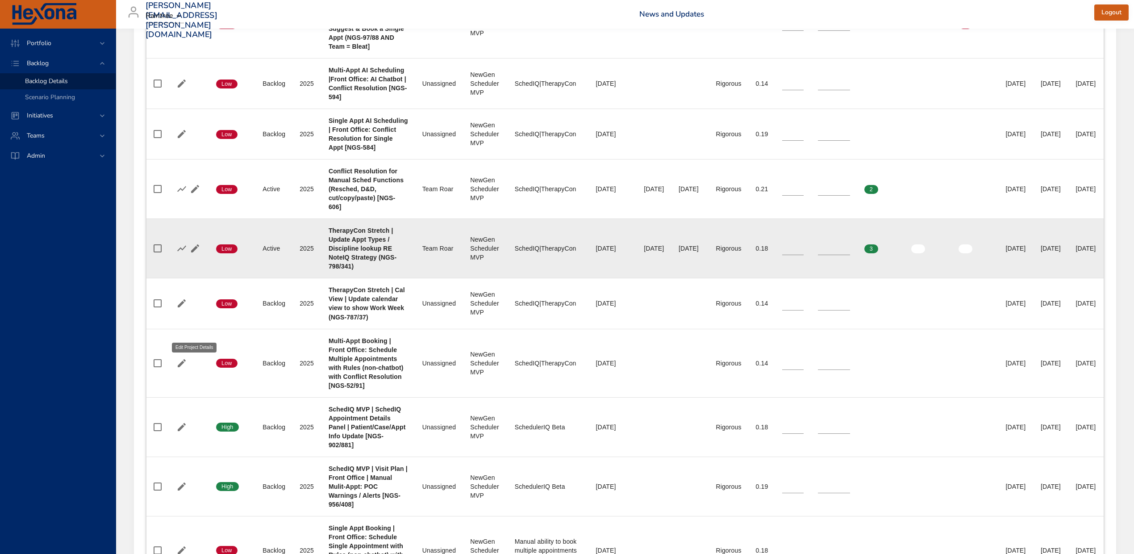
click at [195, 252] on icon "button" at bounding box center [195, 248] width 8 height 8
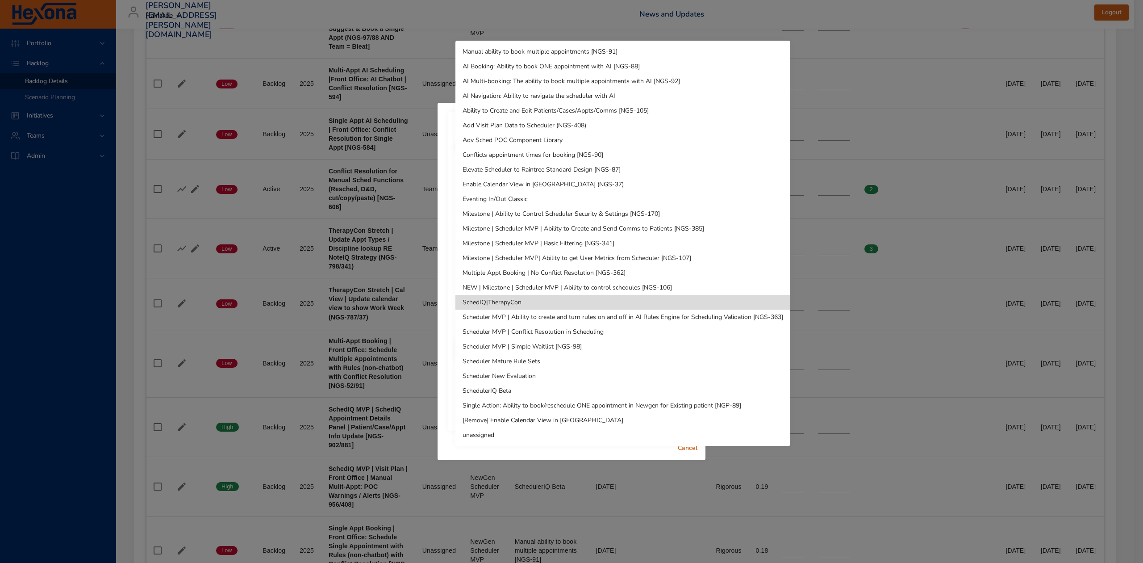
click at [357, 14] on div at bounding box center [571, 281] width 1143 height 563
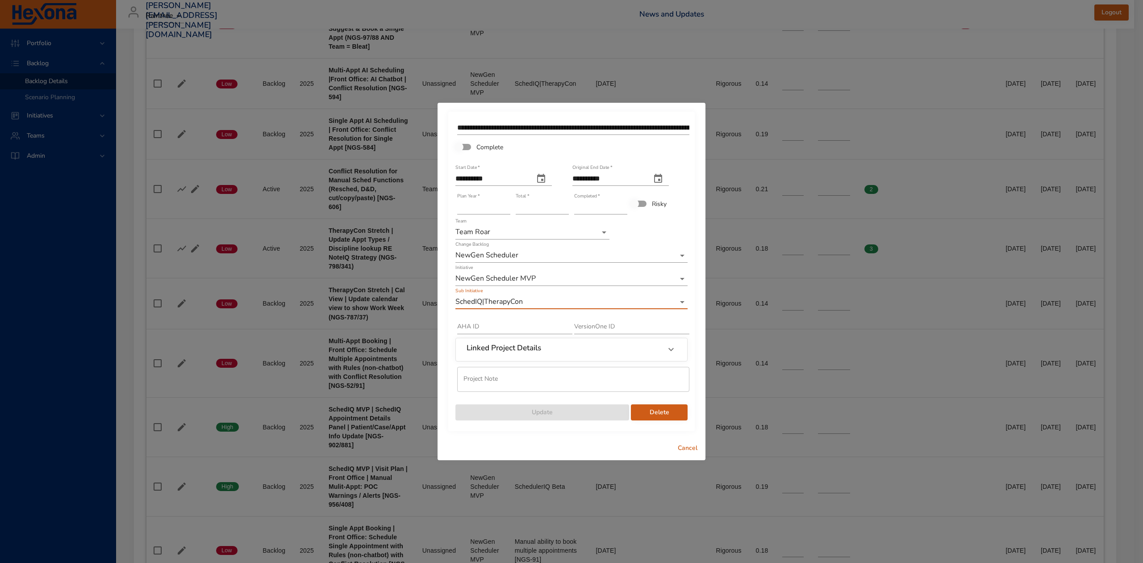
click at [685, 450] on span "Cancel" at bounding box center [687, 447] width 21 height 11
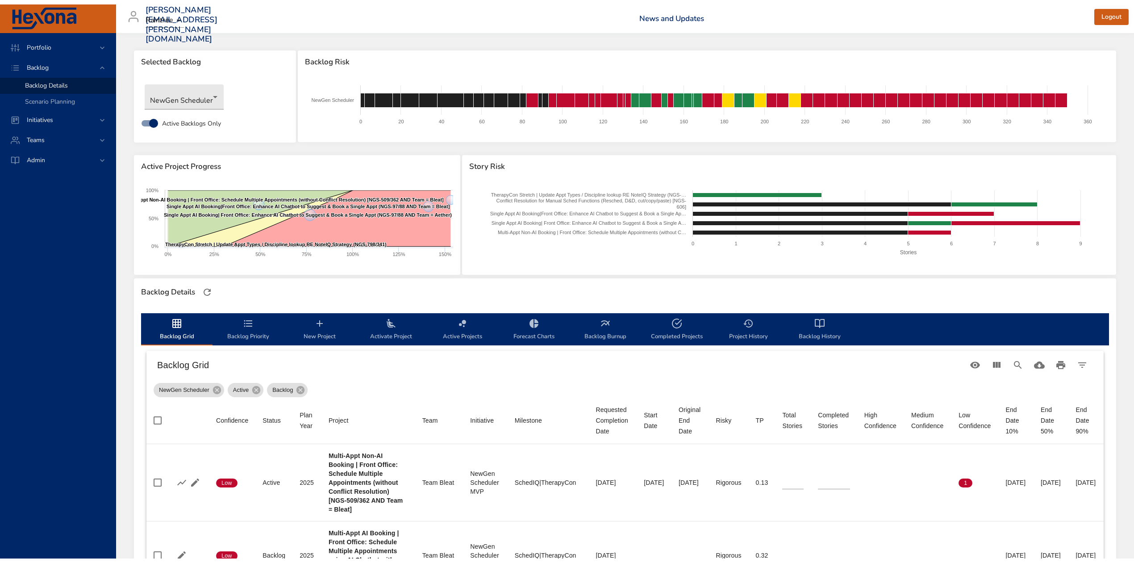
scroll to position [0, 0]
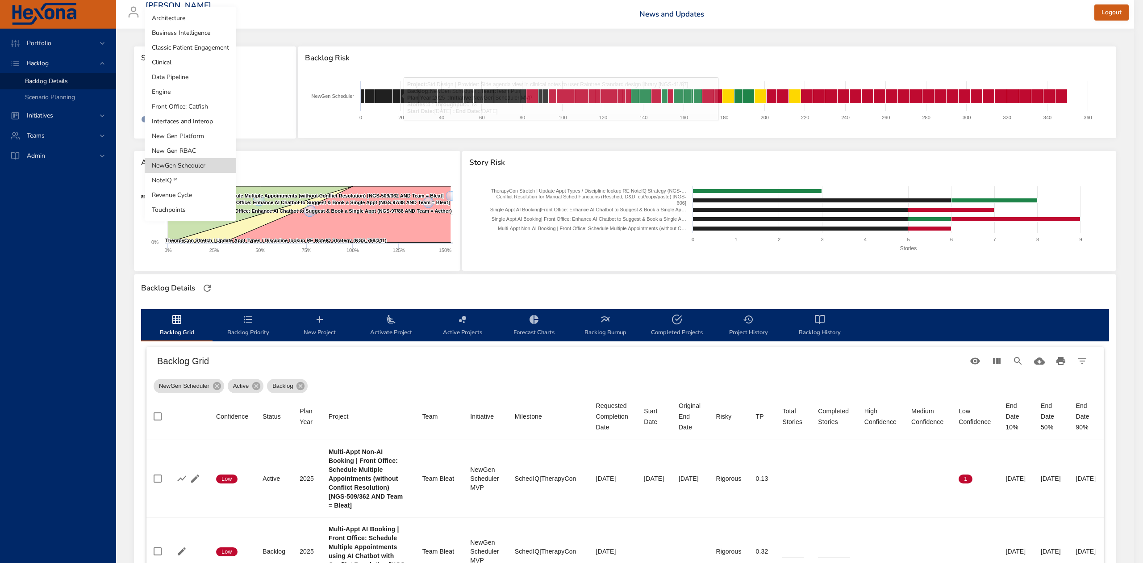
click at [213, 92] on body "Portfolio Backlog Backlog Details Scenario Planning Initiatives Teams Admin ste…" at bounding box center [571, 281] width 1143 height 563
click at [198, 179] on li "NoteIQ™" at bounding box center [191, 180] width 92 height 15
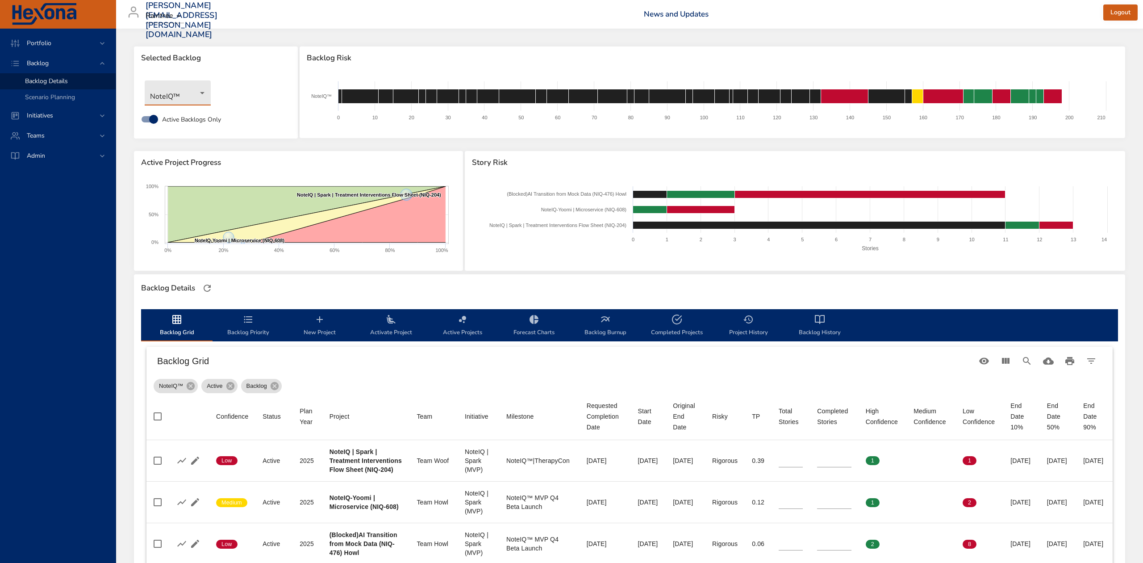
click at [205, 88] on body "Portfolio Backlog Backlog Details Scenario Planning Initiatives Teams Admin ste…" at bounding box center [571, 281] width 1143 height 563
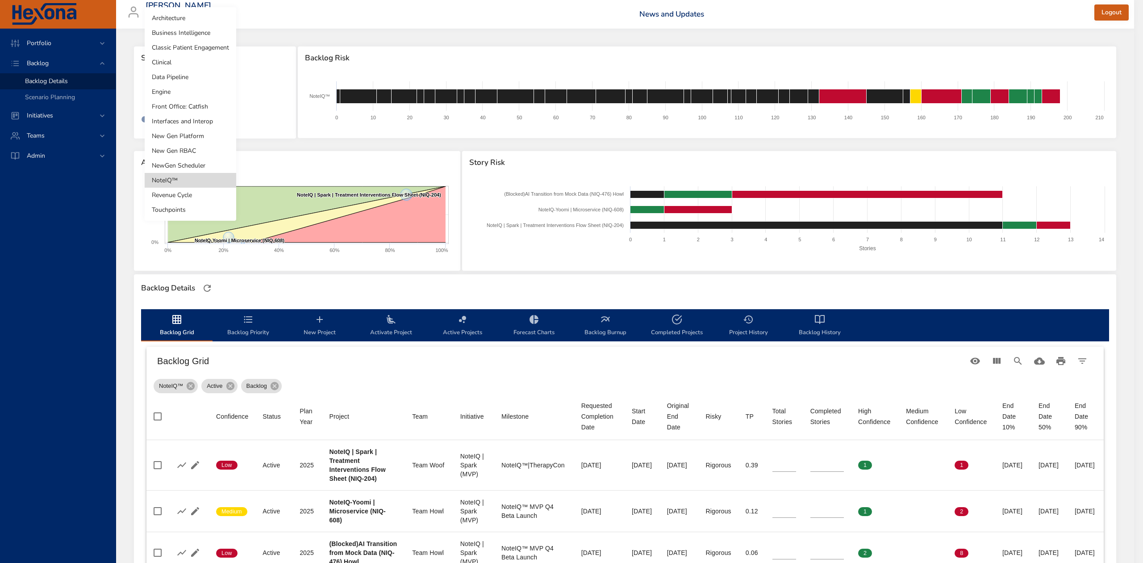
click at [195, 164] on li "NewGen Scheduler" at bounding box center [191, 165] width 92 height 15
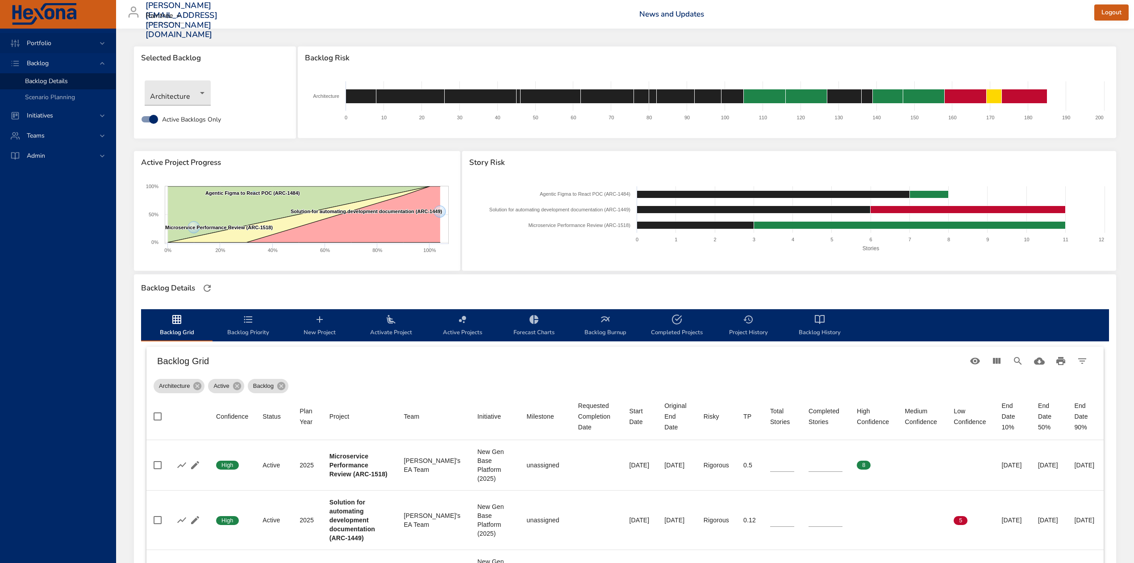
click at [58, 42] on div "Portfolio" at bounding box center [59, 42] width 78 height 9
click at [53, 55] on link "Risk Dashboard" at bounding box center [58, 61] width 116 height 16
click at [31, 118] on span "Initiatives" at bounding box center [40, 115] width 41 height 8
click at [32, 117] on span "Milestone Details" at bounding box center [49, 117] width 48 height 8
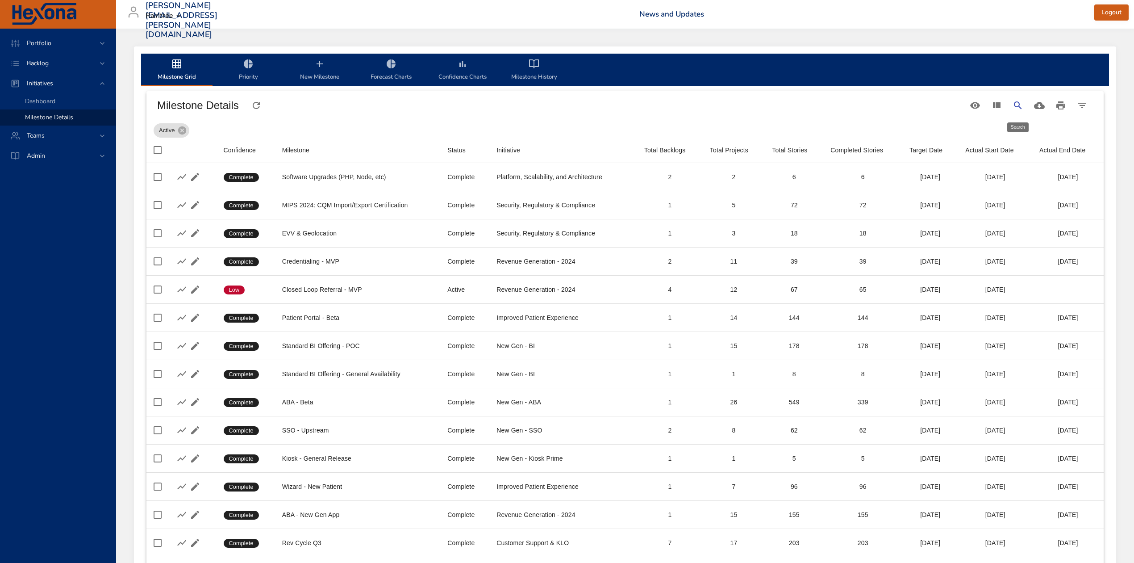
click at [1017, 104] on icon "Search" at bounding box center [1018, 105] width 11 height 11
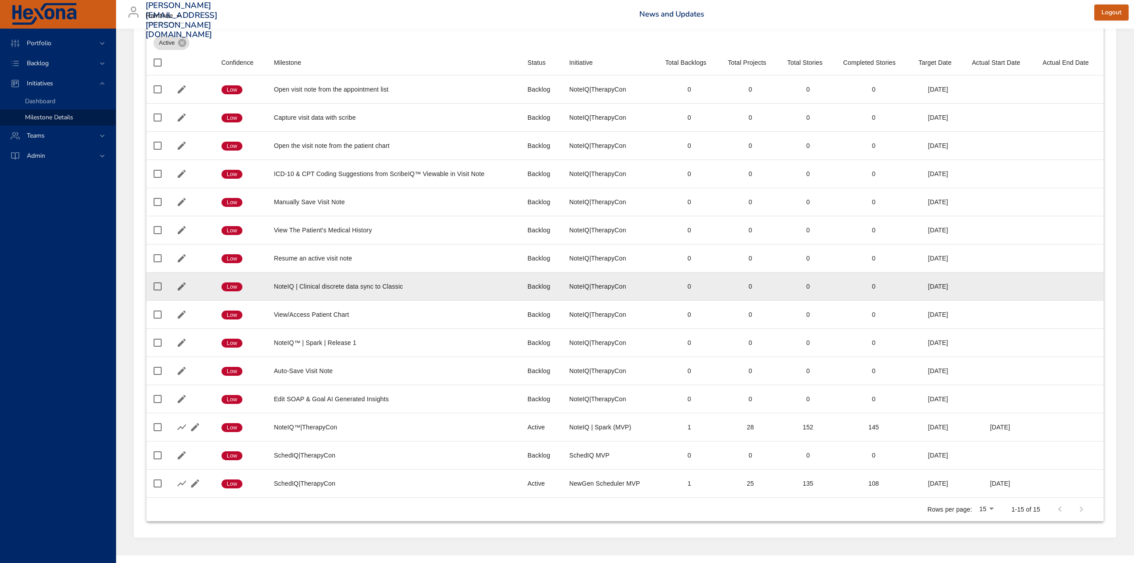
scroll to position [111, 0]
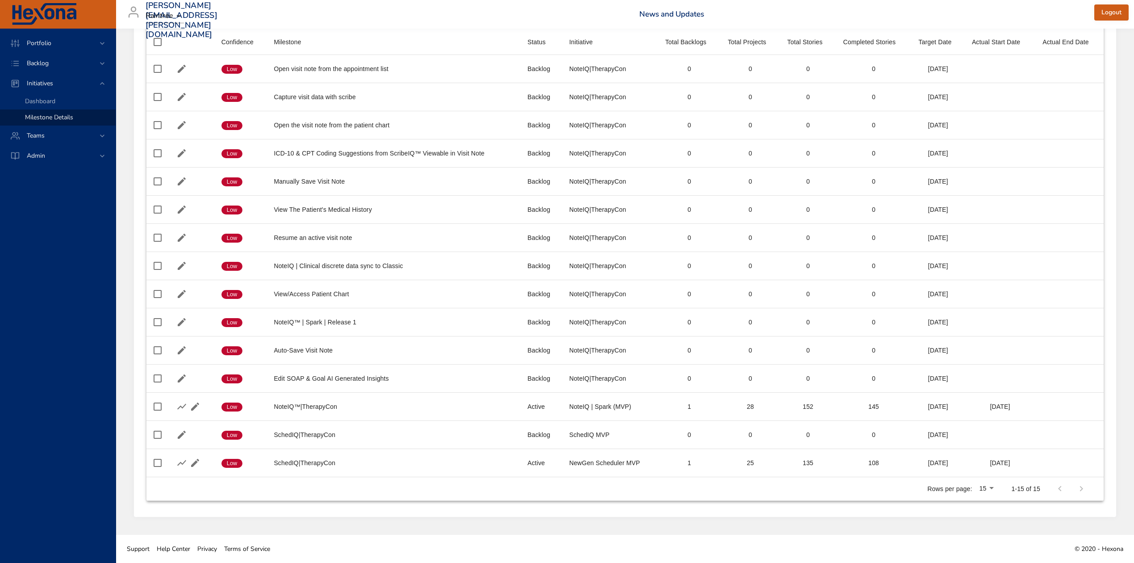
type input "**********"
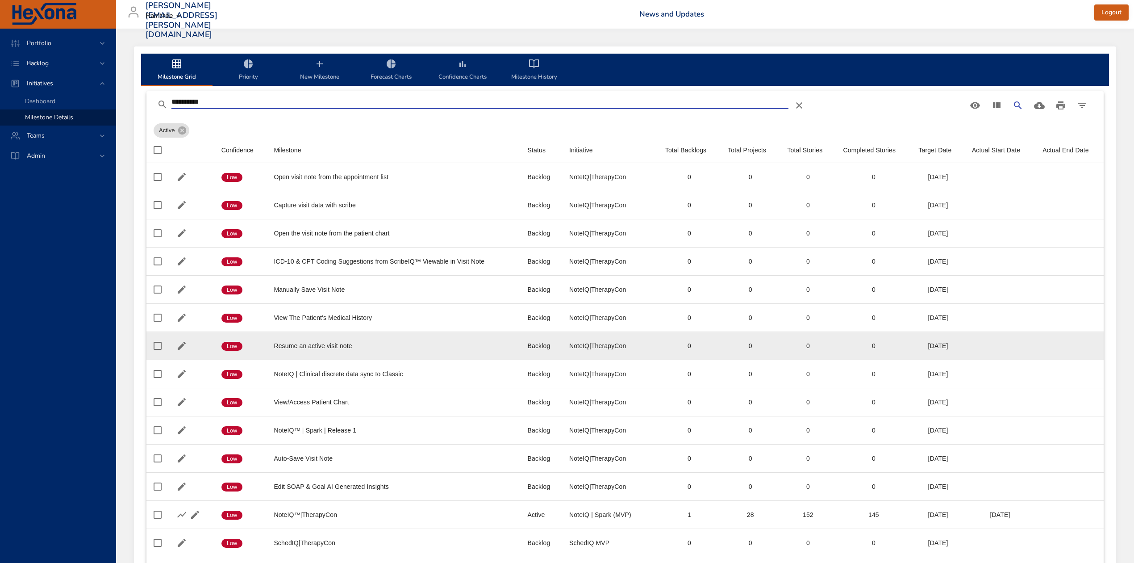
scroll to position [111, 0]
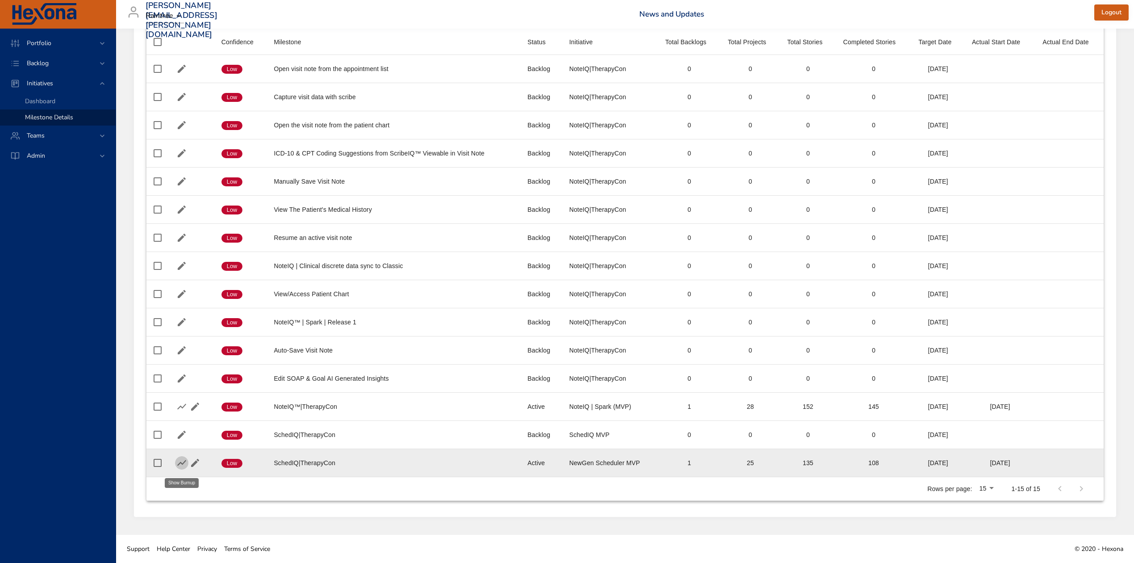
click at [181, 462] on icon "button" at bounding box center [181, 463] width 9 height 6
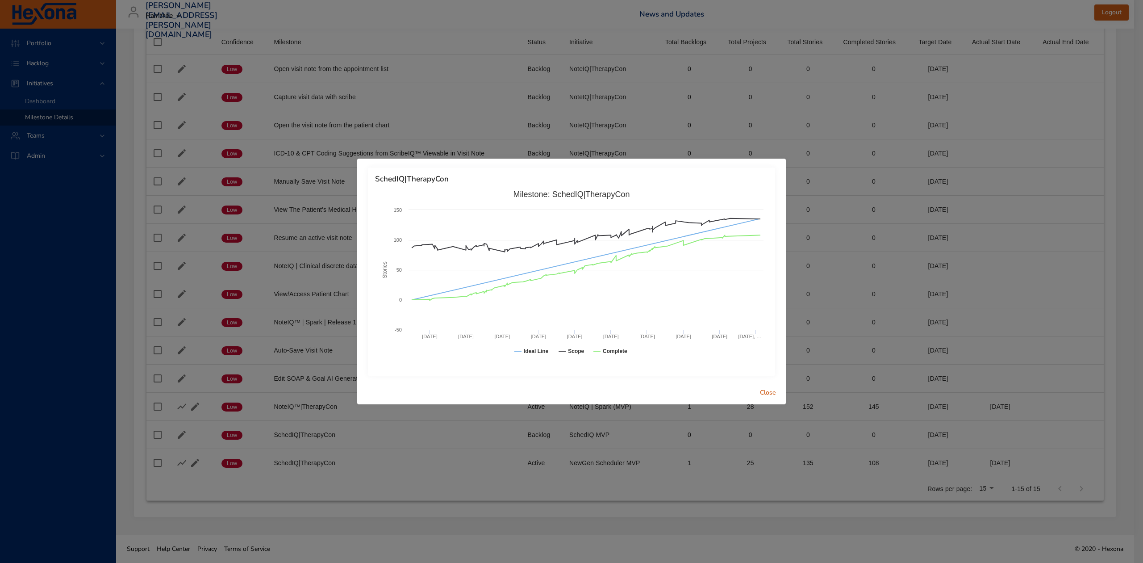
click at [770, 391] on span "Close" at bounding box center [767, 392] width 21 height 11
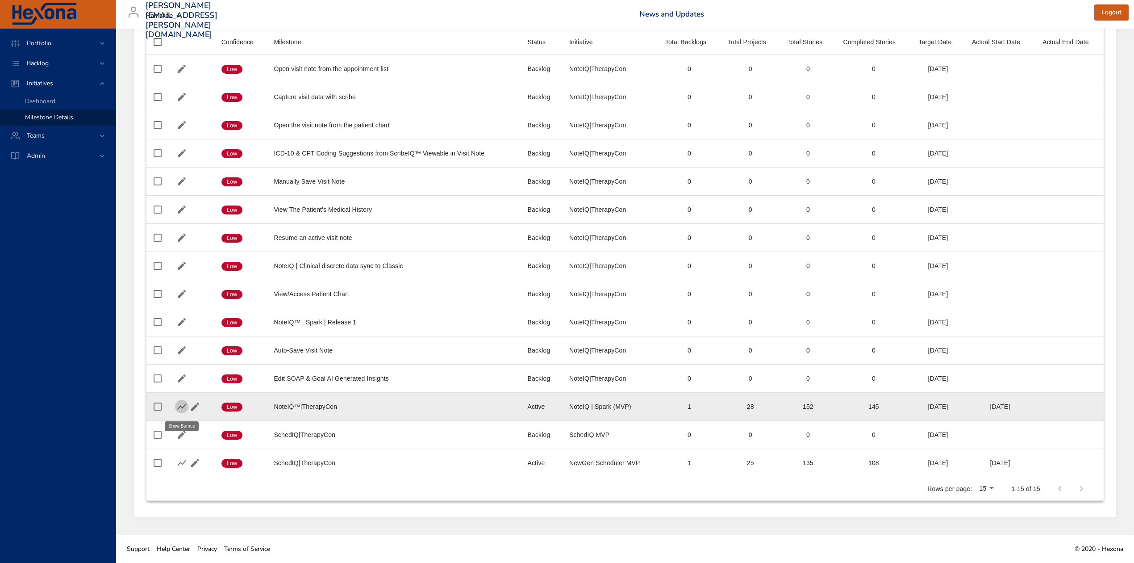
click at [184, 405] on icon "button" at bounding box center [181, 406] width 11 height 11
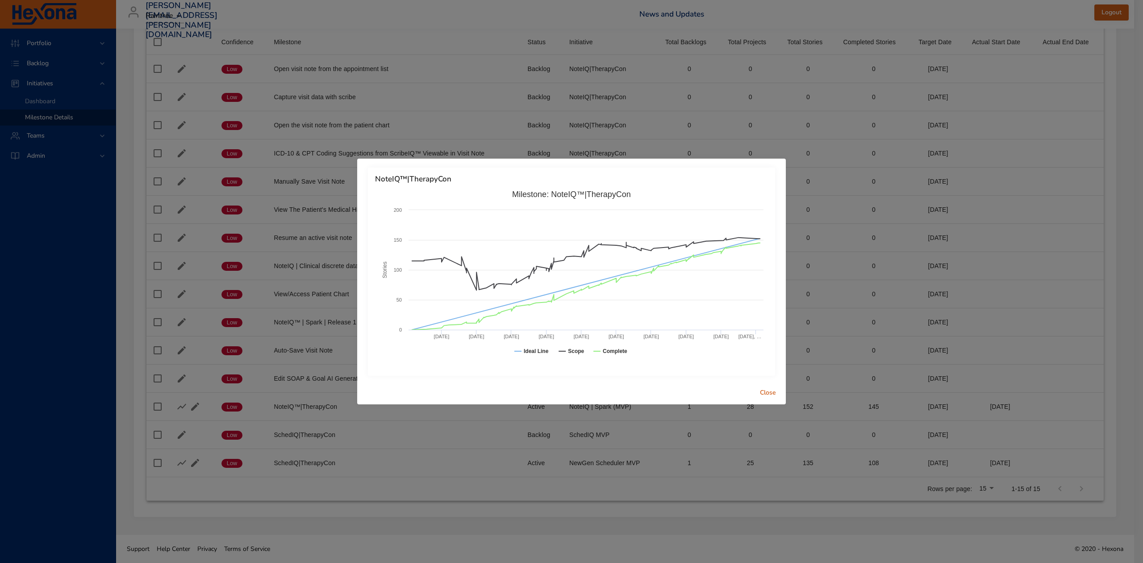
click at [767, 389] on span "Close" at bounding box center [767, 392] width 21 height 11
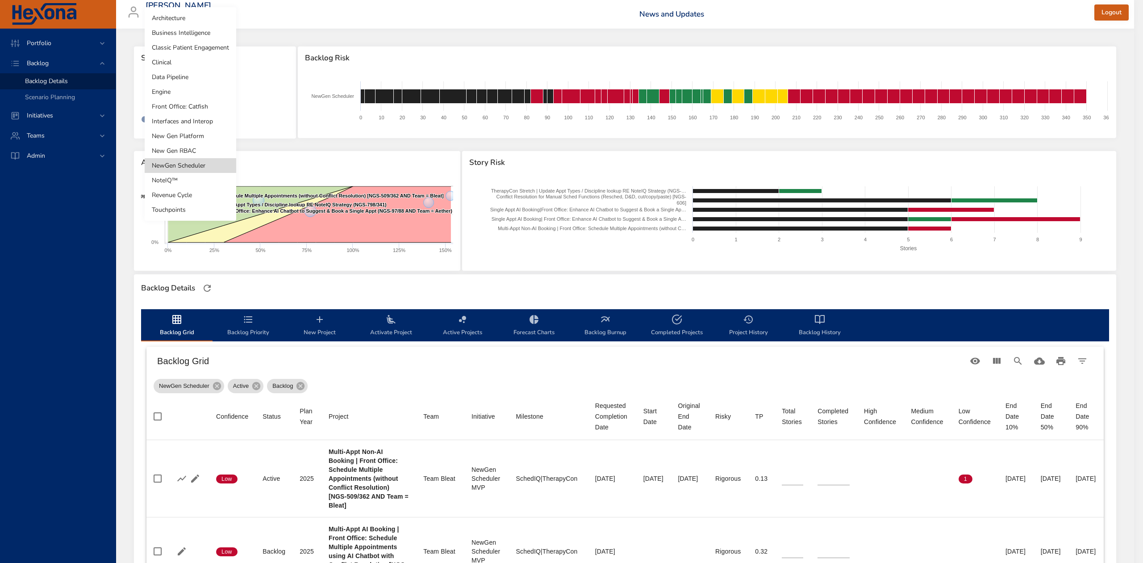
click at [211, 88] on body "Portfolio Backlog Backlog Details Scenario Planning Initiatives Teams Admin [PE…" at bounding box center [571, 281] width 1143 height 563
click at [199, 179] on li "NoteIQ™" at bounding box center [191, 180] width 92 height 15
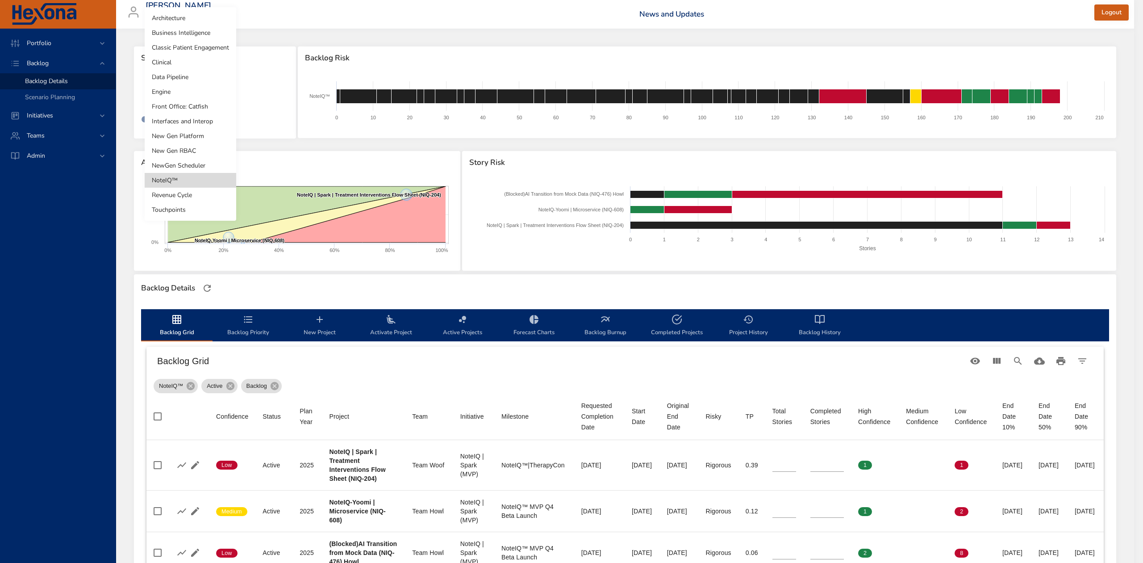
click at [199, 93] on body "Portfolio Backlog Backlog Details Scenario Planning Initiatives Teams Admin [PE…" at bounding box center [571, 281] width 1143 height 563
click at [178, 212] on li "Touchpoints" at bounding box center [191, 209] width 92 height 15
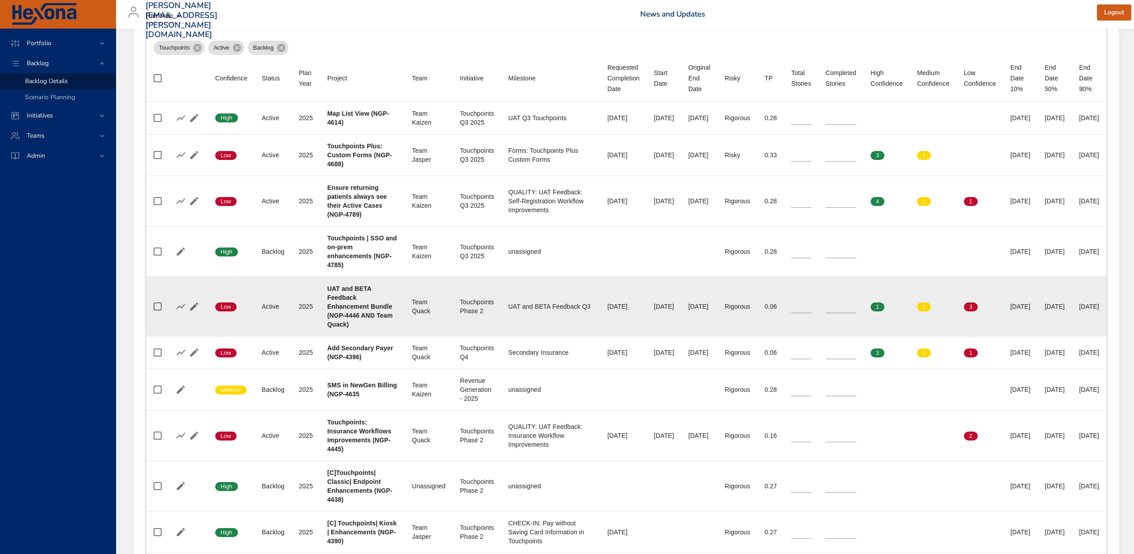
scroll to position [357, 0]
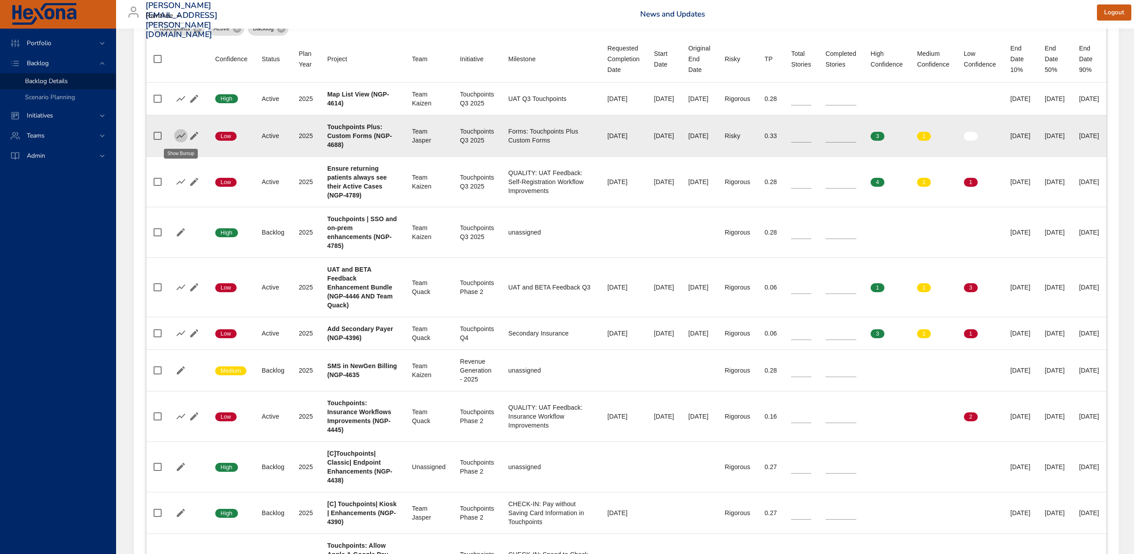
click at [175, 135] on icon "button" at bounding box center [180, 135] width 11 height 11
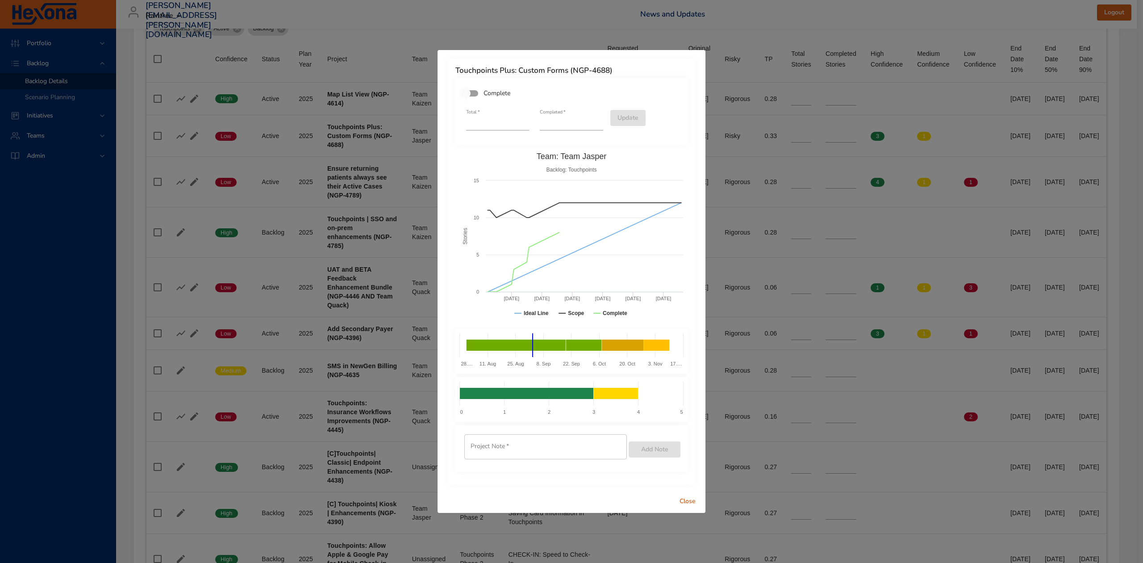
click at [685, 497] on span "Close" at bounding box center [687, 501] width 21 height 11
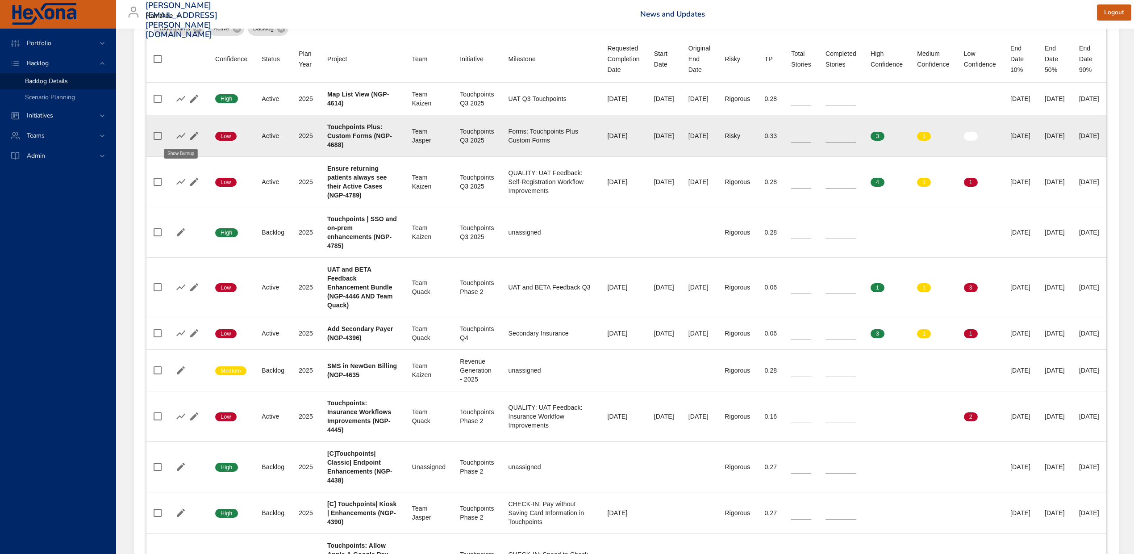
click at [177, 136] on icon "button" at bounding box center [180, 135] width 11 height 11
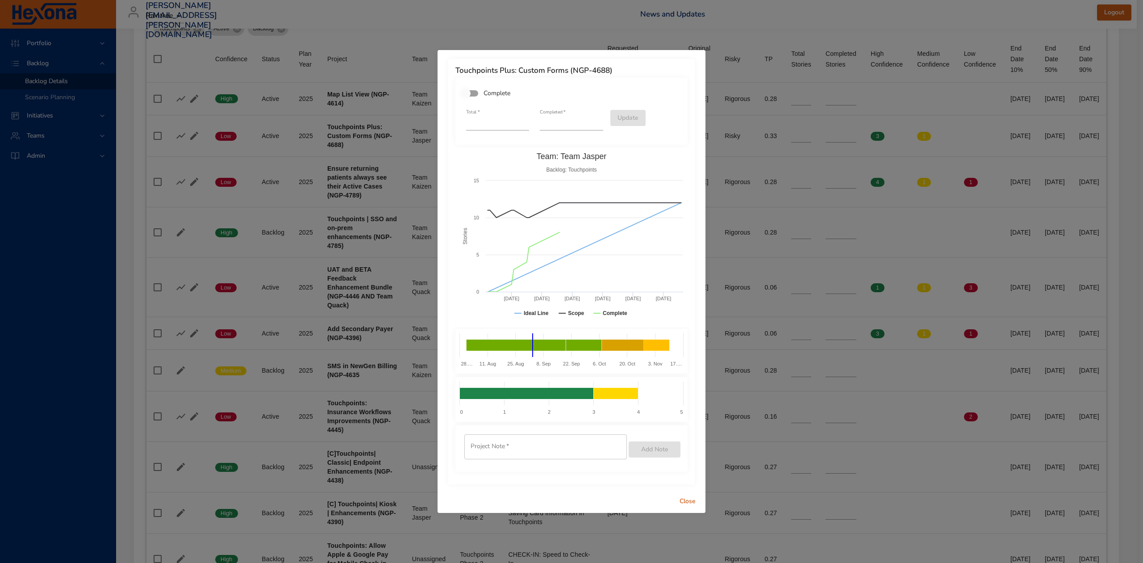
click at [688, 499] on span "Close" at bounding box center [687, 501] width 21 height 11
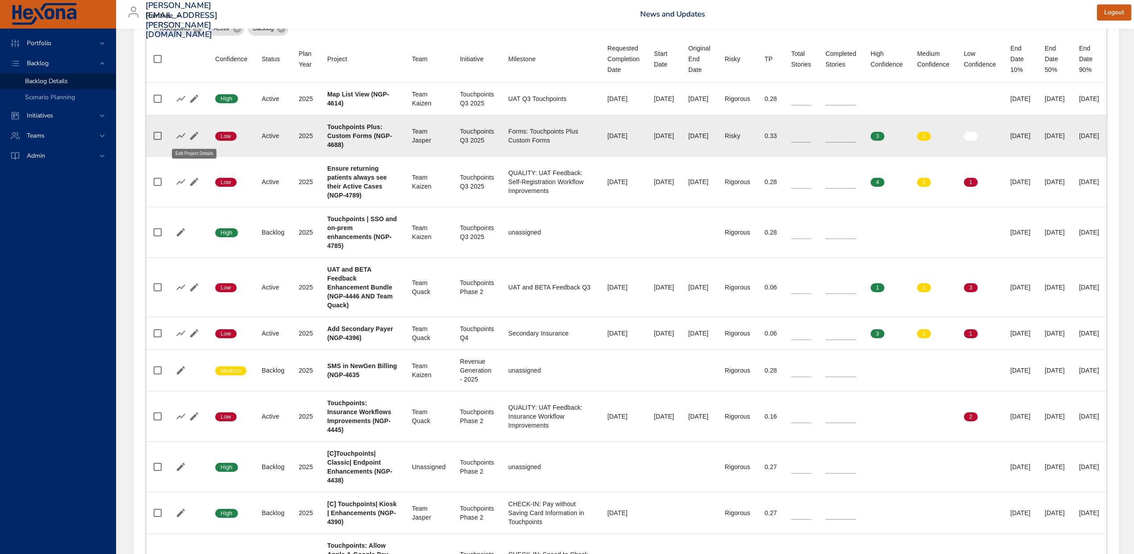
click at [196, 133] on icon "button" at bounding box center [194, 136] width 8 height 8
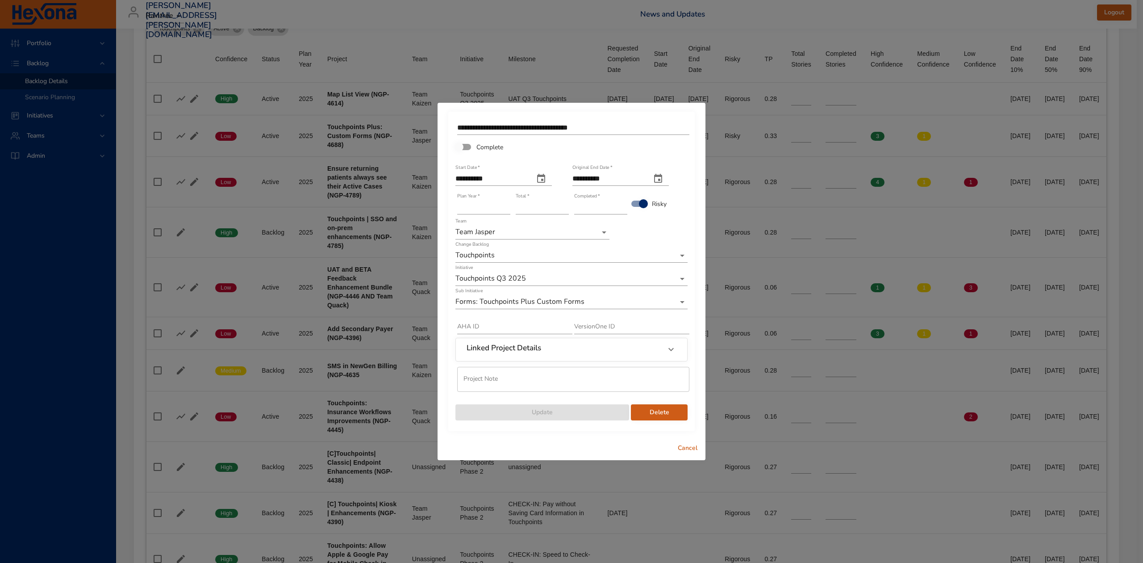
click at [664, 177] on icon "original end date" at bounding box center [658, 178] width 11 height 11
click at [552, 201] on icon "button" at bounding box center [555, 200] width 11 height 11
click at [579, 261] on p "15" at bounding box center [578, 262] width 7 height 9
type input "**********"
click at [585, 415] on span "Update" at bounding box center [542, 412] width 159 height 11
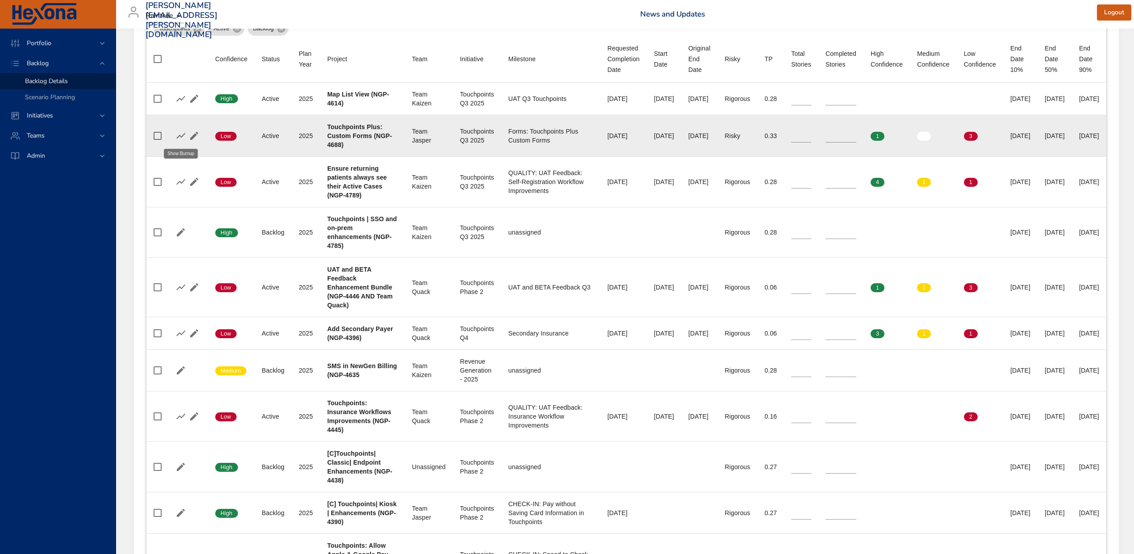
click at [181, 135] on icon "button" at bounding box center [180, 135] width 11 height 11
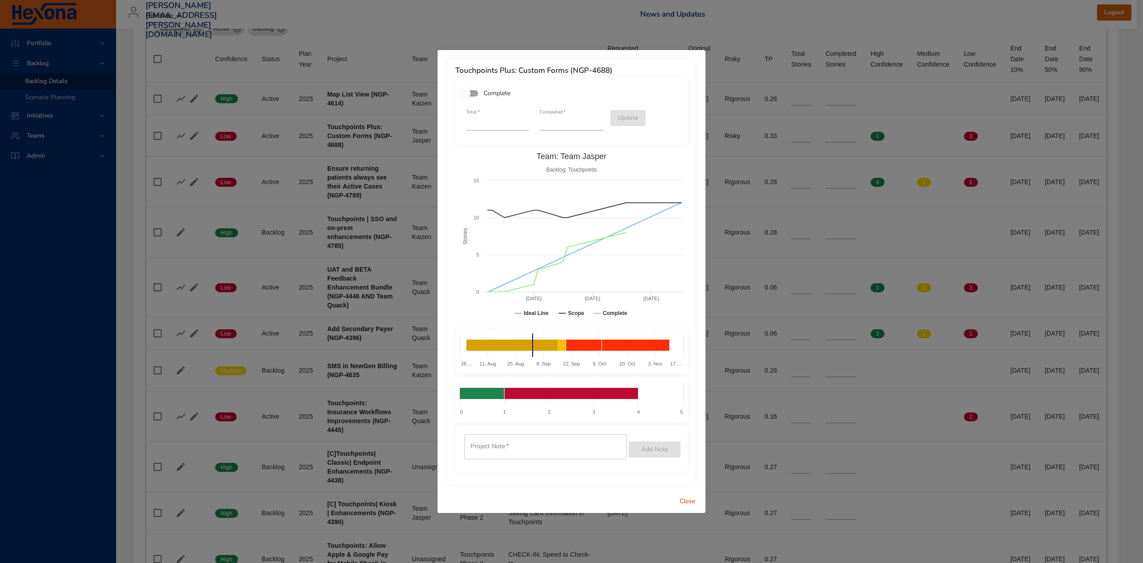
click at [683, 497] on span "Close" at bounding box center [687, 501] width 21 height 11
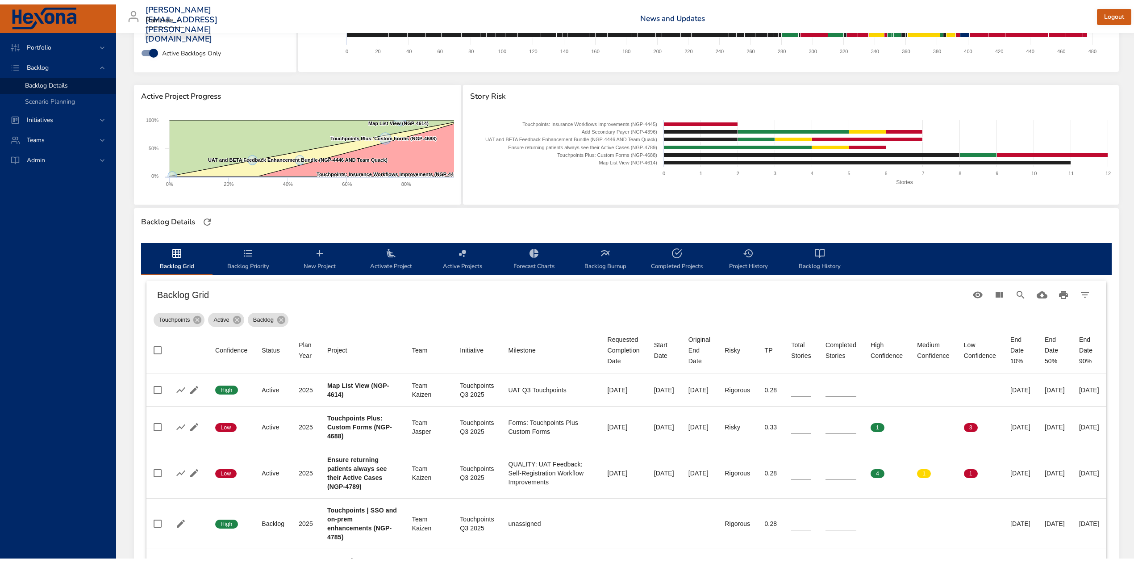
scroll to position [0, 0]
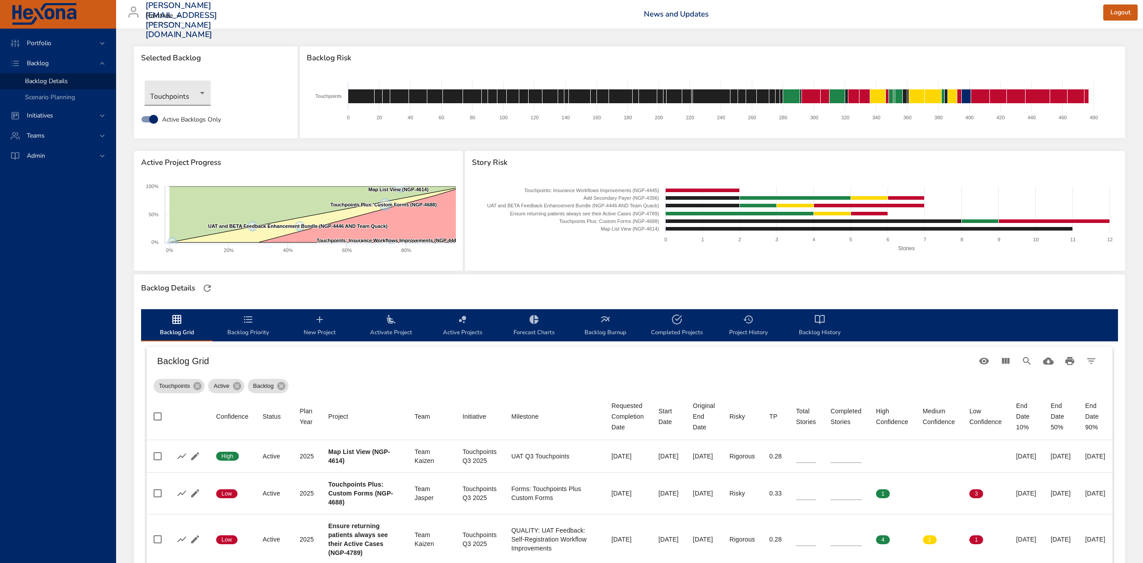
click at [205, 90] on body "Portfolio Backlog Backlog Details Scenario Planning Initiatives Teams Admin [PE…" at bounding box center [571, 281] width 1143 height 563
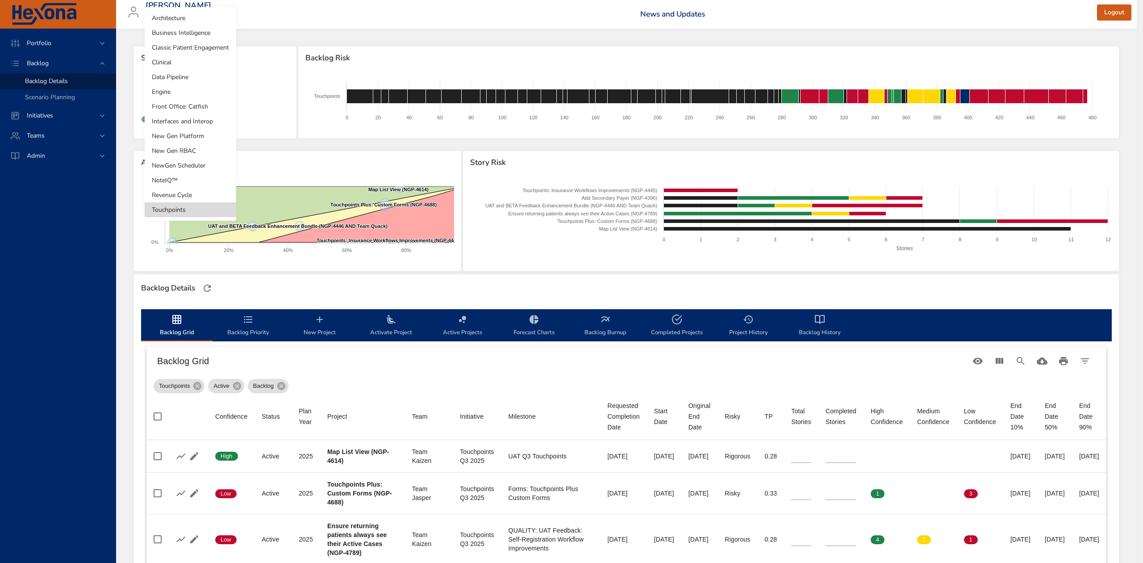
click at [200, 135] on li "New Gen Platform" at bounding box center [191, 136] width 92 height 15
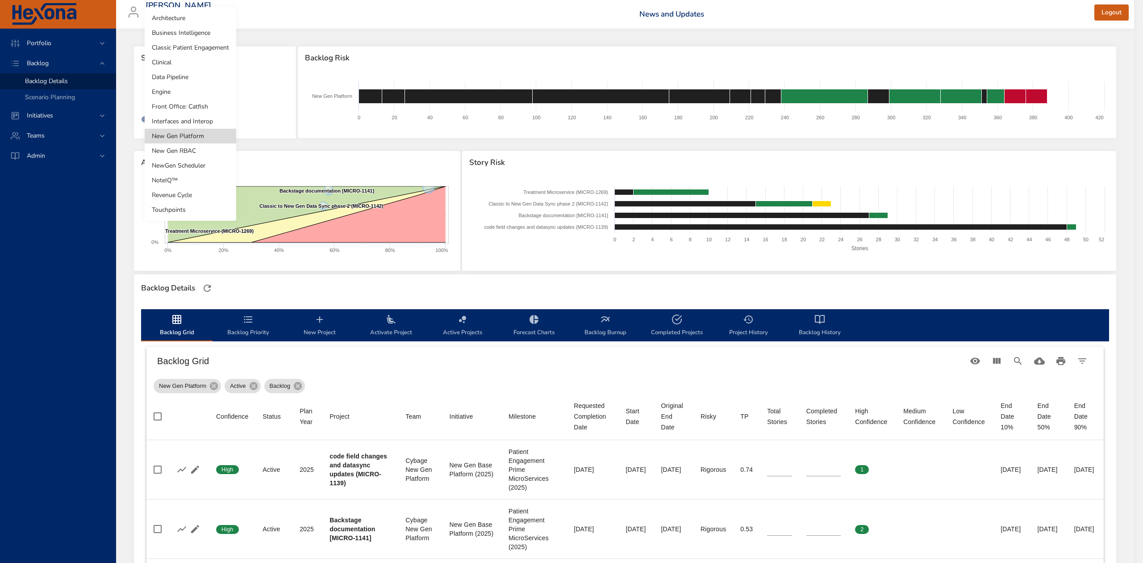
click at [213, 97] on body "Portfolio Backlog Backlog Details Scenario Planning Initiatives Teams Admin [PE…" at bounding box center [571, 281] width 1143 height 563
click at [211, 120] on li "Interfaces and Interop" at bounding box center [191, 121] width 92 height 15
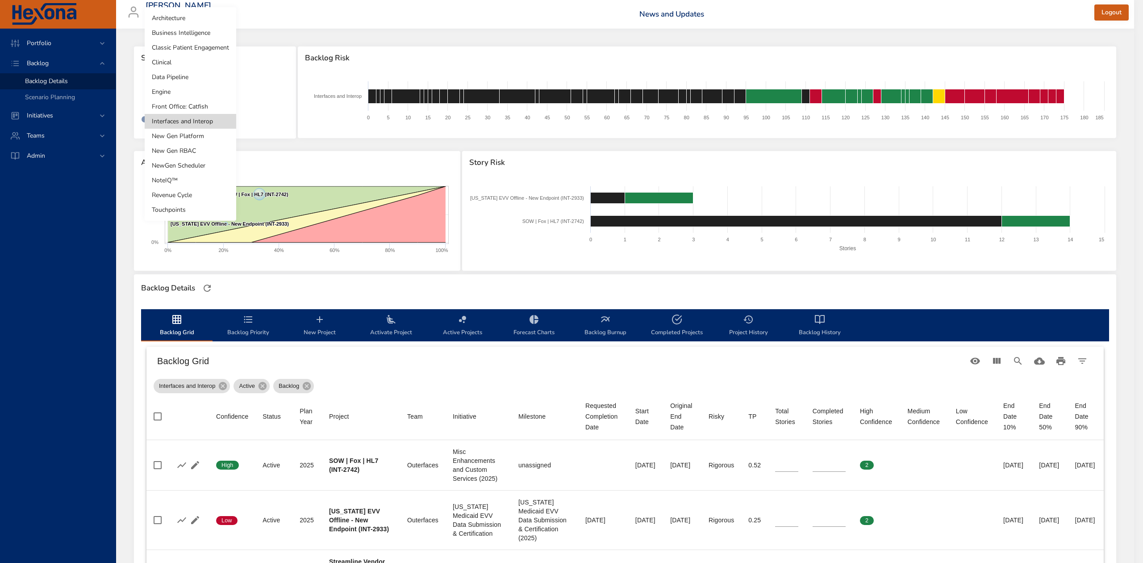
click at [205, 87] on body "Portfolio Backlog Backlog Details Scenario Planning Initiatives Teams Admin [PE…" at bounding box center [571, 281] width 1143 height 563
click at [193, 27] on li "Business Intelligence" at bounding box center [191, 32] width 92 height 15
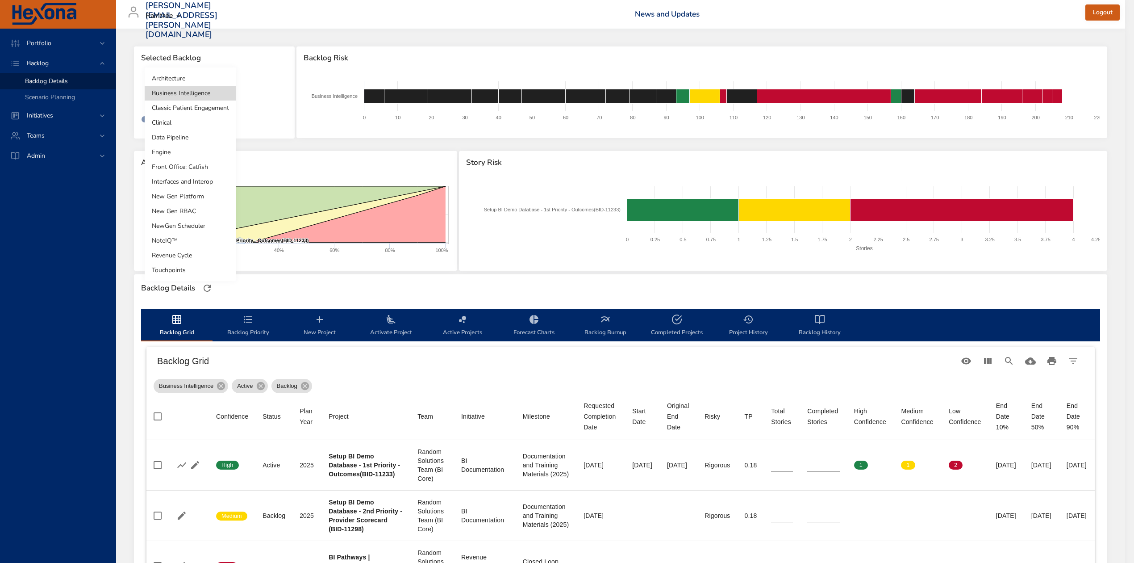
click at [210, 91] on body "Portfolio Backlog Backlog Details Scenario Planning Initiatives Teams Admin [PE…" at bounding box center [567, 281] width 1134 height 563
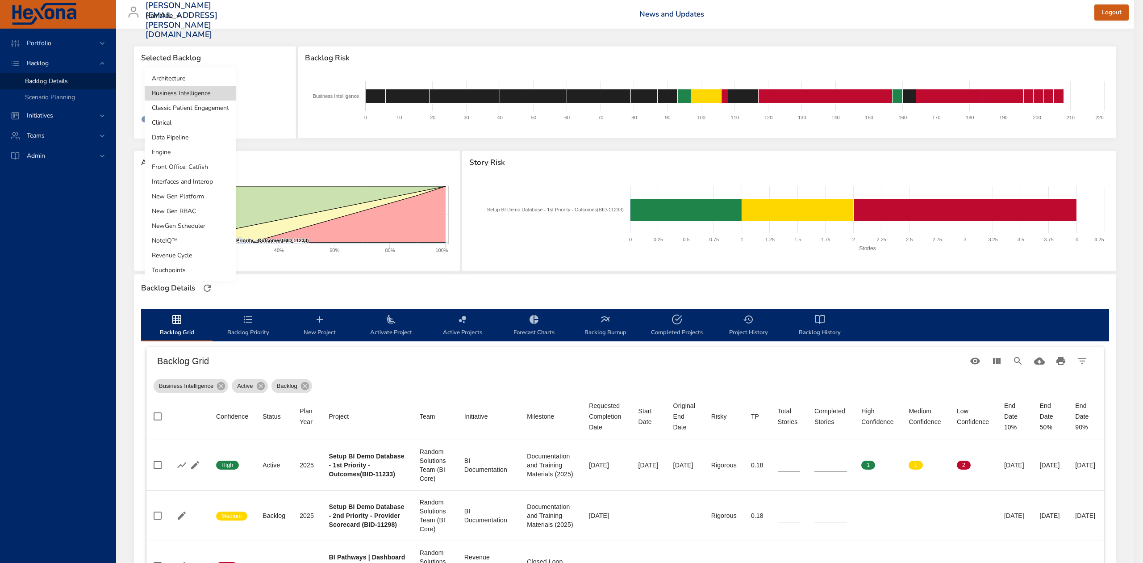
click at [178, 153] on li "Engine" at bounding box center [191, 152] width 92 height 15
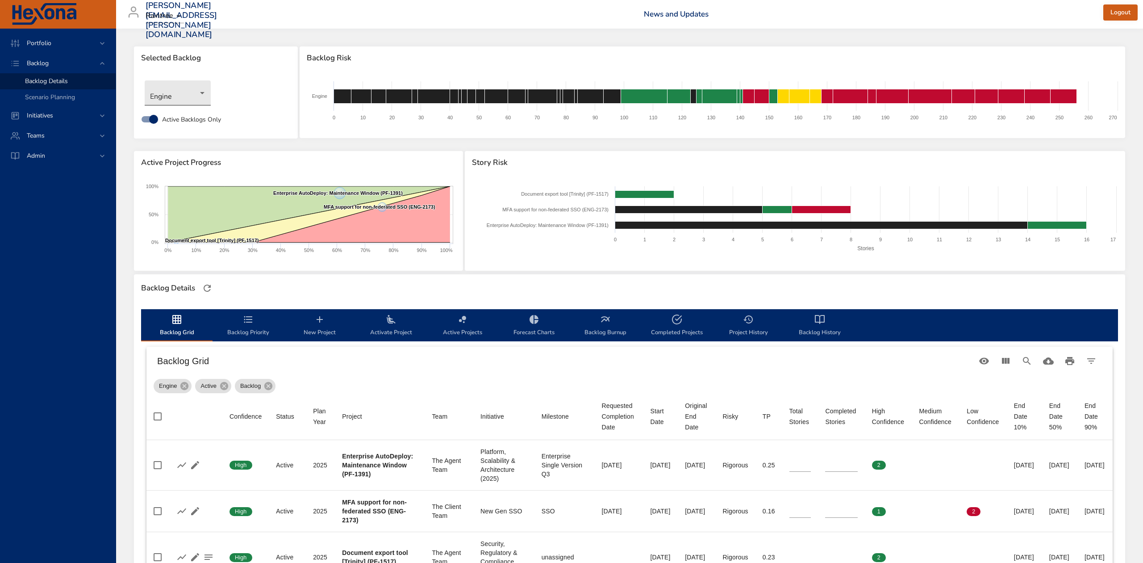
click at [204, 91] on body "Portfolio Backlog Backlog Details Scenario Planning Initiatives Teams Admin [PE…" at bounding box center [571, 281] width 1143 height 563
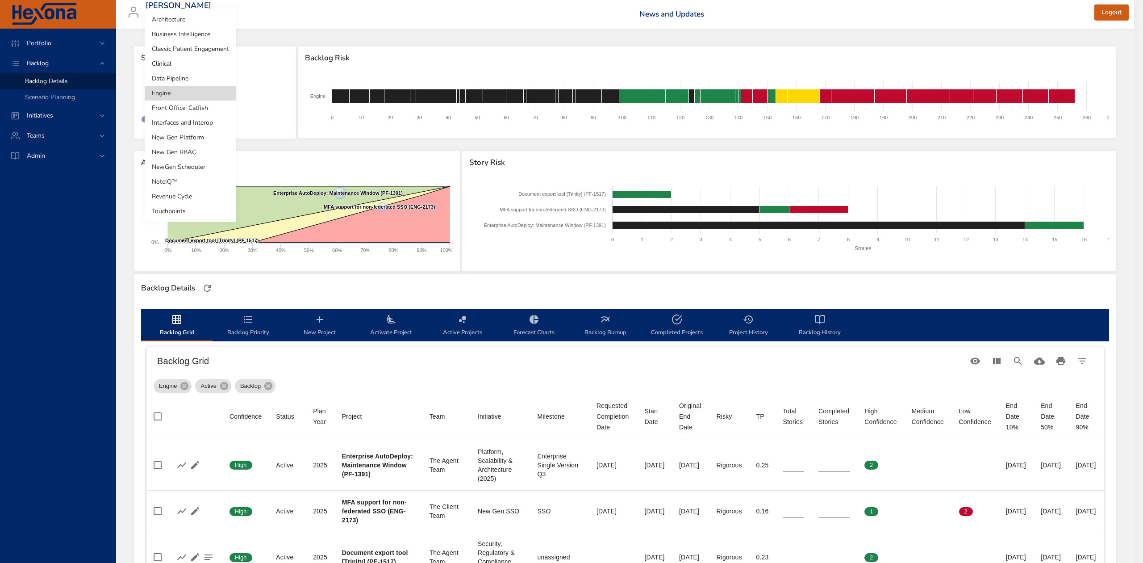
click at [205, 62] on li "Clinical" at bounding box center [191, 63] width 92 height 15
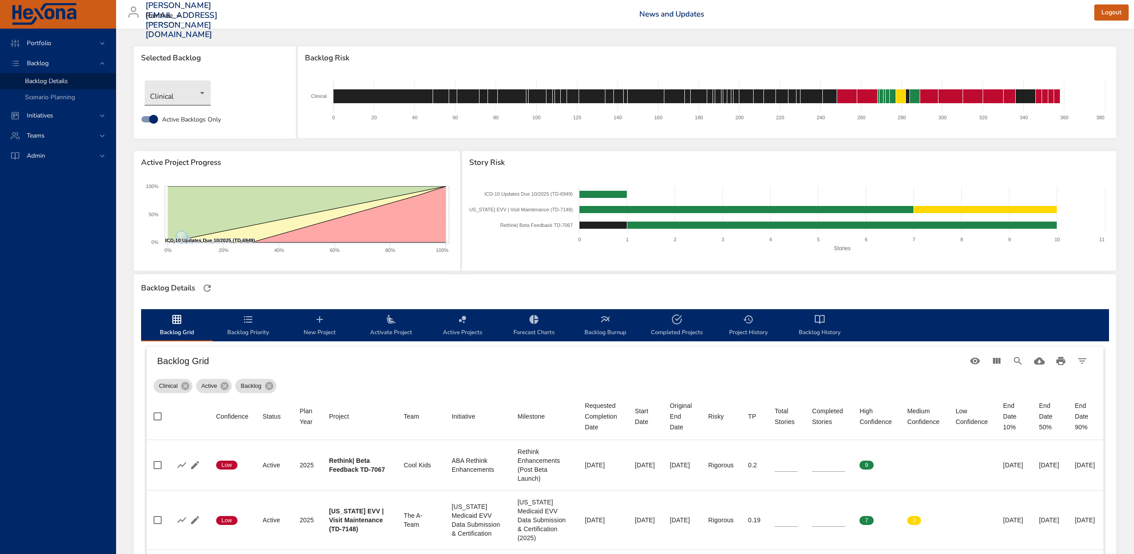
click at [203, 91] on body "Portfolio Backlog Backlog Details Scenario Planning Initiatives Teams Admin [PE…" at bounding box center [567, 277] width 1134 height 554
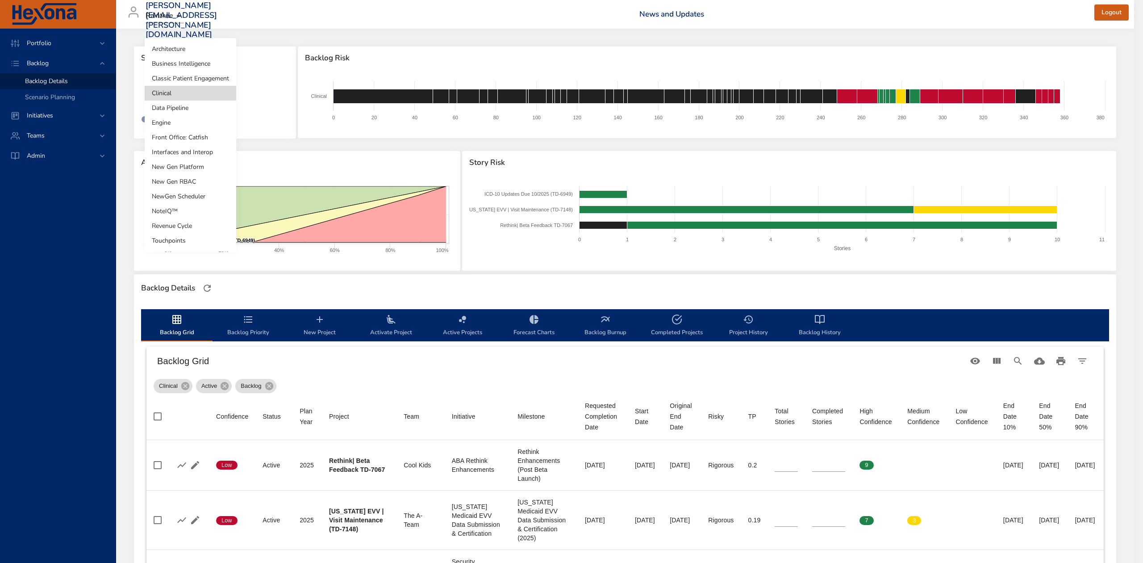
click at [196, 138] on li "Front Office: Catfish" at bounding box center [191, 137] width 92 height 15
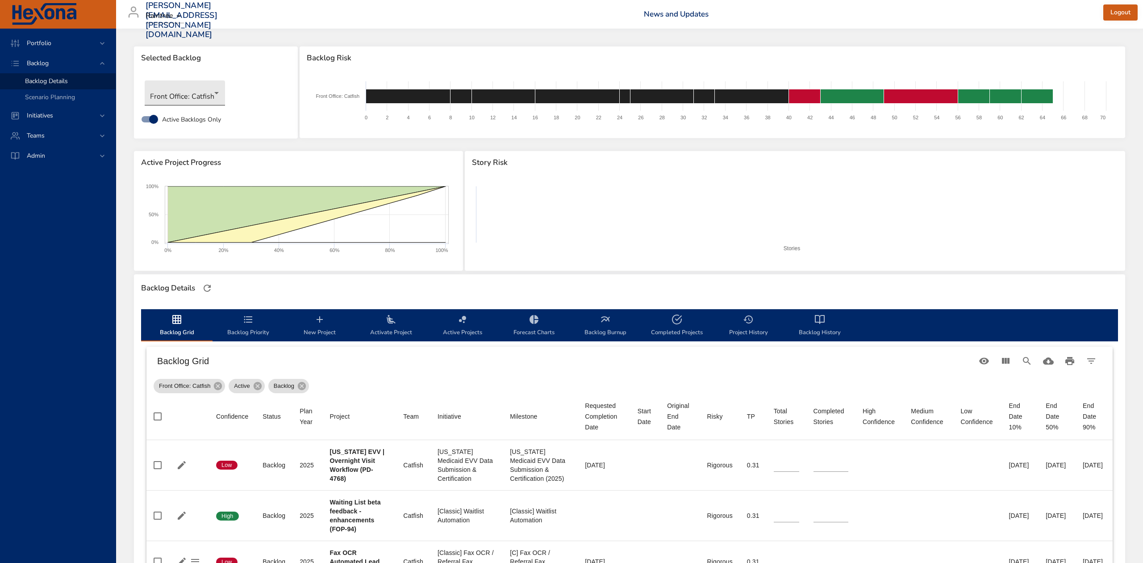
click at [213, 92] on body "Portfolio Backlog Backlog Details Scenario Planning Initiatives Teams Admin [PE…" at bounding box center [571, 281] width 1143 height 563
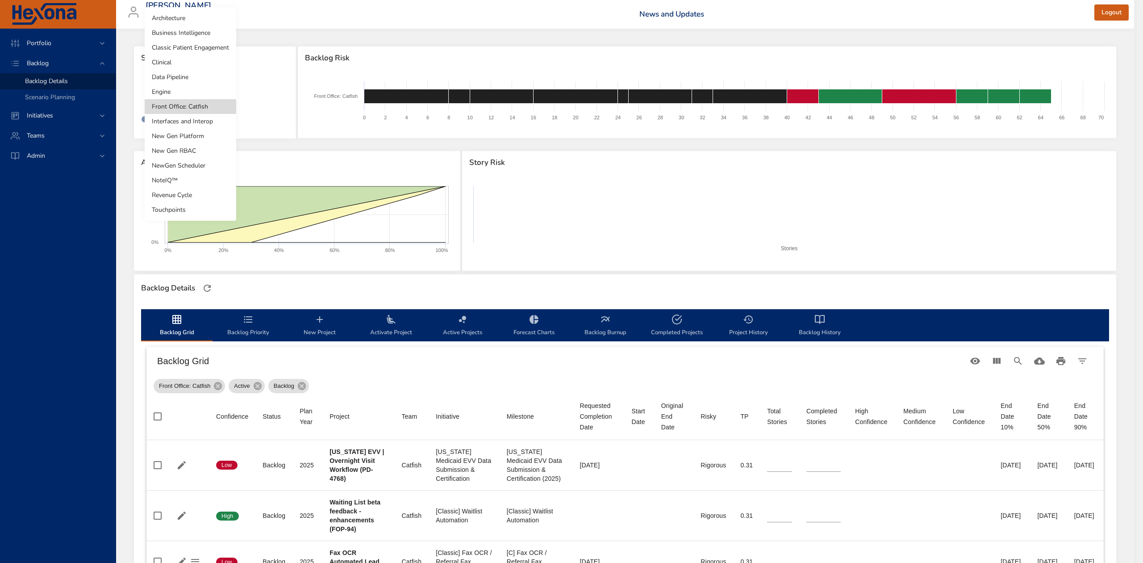
click at [172, 194] on li "Revenue Cycle" at bounding box center [191, 195] width 92 height 15
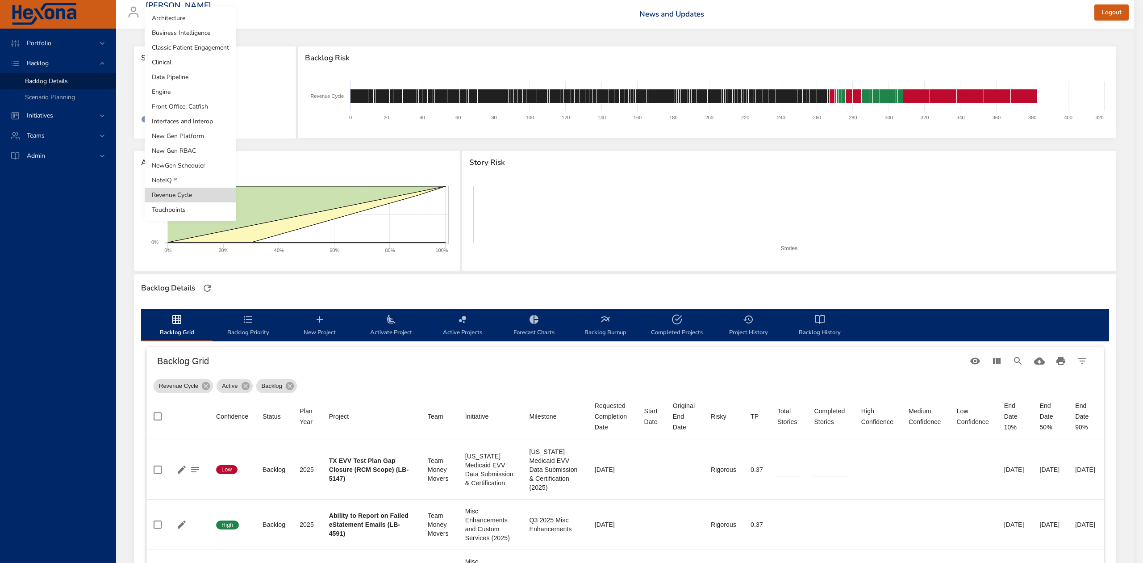
click at [204, 93] on body "Portfolio Backlog Backlog Details Scenario Planning Initiatives Teams Admin [PE…" at bounding box center [571, 281] width 1143 height 563
click at [208, 43] on li "Classic Patient Engagement" at bounding box center [191, 47] width 92 height 15
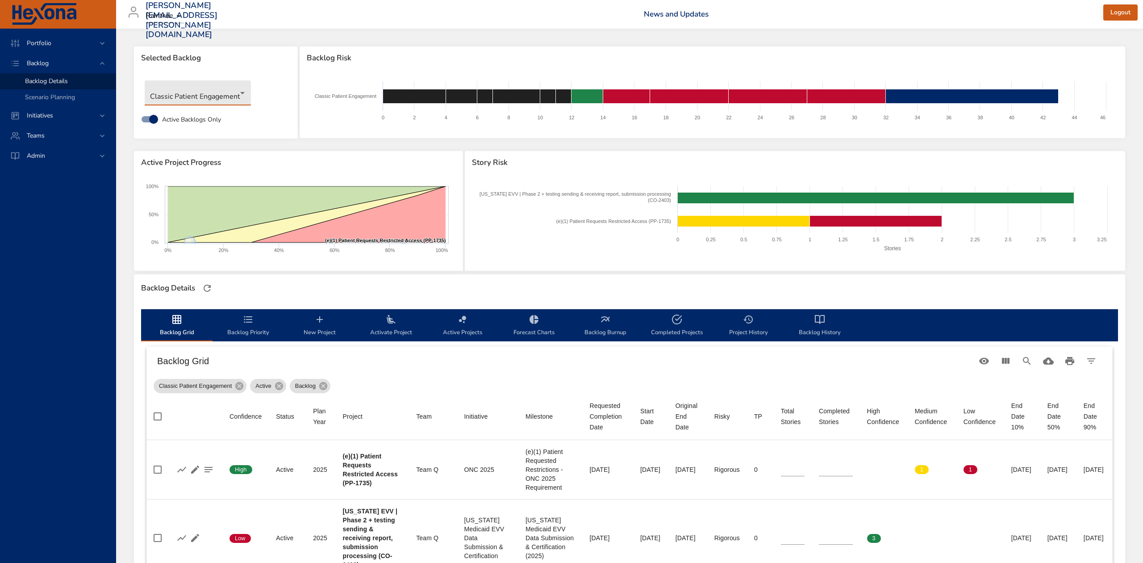
click at [240, 91] on body "Portfolio Backlog Backlog Details Scenario Planning Initiatives Teams Admin [PE…" at bounding box center [571, 281] width 1143 height 563
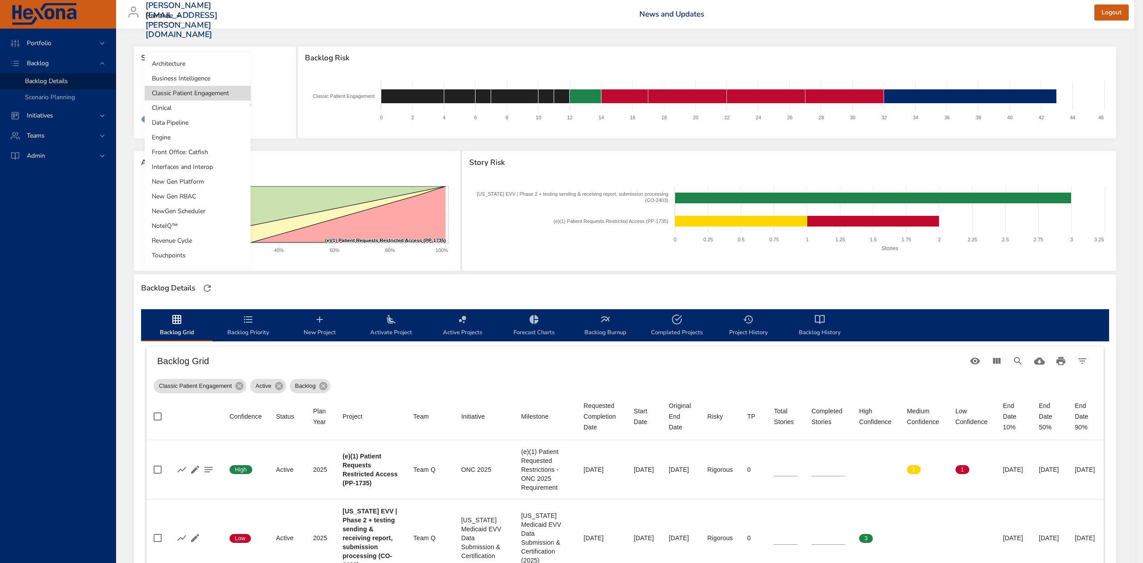
click at [200, 59] on li "Architecture" at bounding box center [198, 63] width 106 height 15
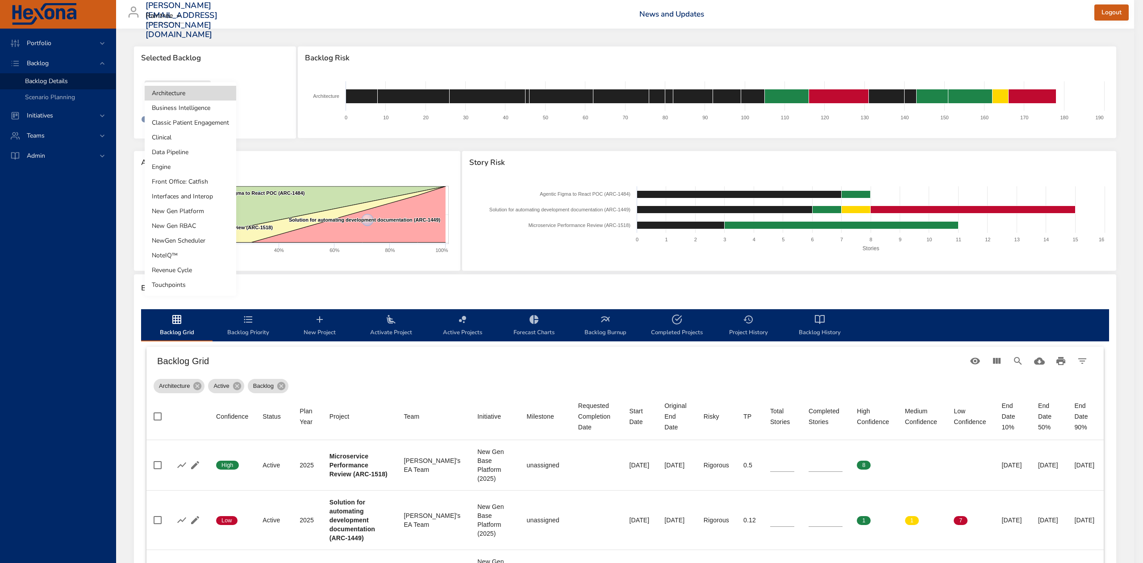
click at [203, 92] on body "Portfolio Backlog Backlog Details Scenario Planning Initiatives Teams Admin [PE…" at bounding box center [571, 281] width 1143 height 563
click at [199, 150] on li "Data Pipeline" at bounding box center [191, 152] width 92 height 15
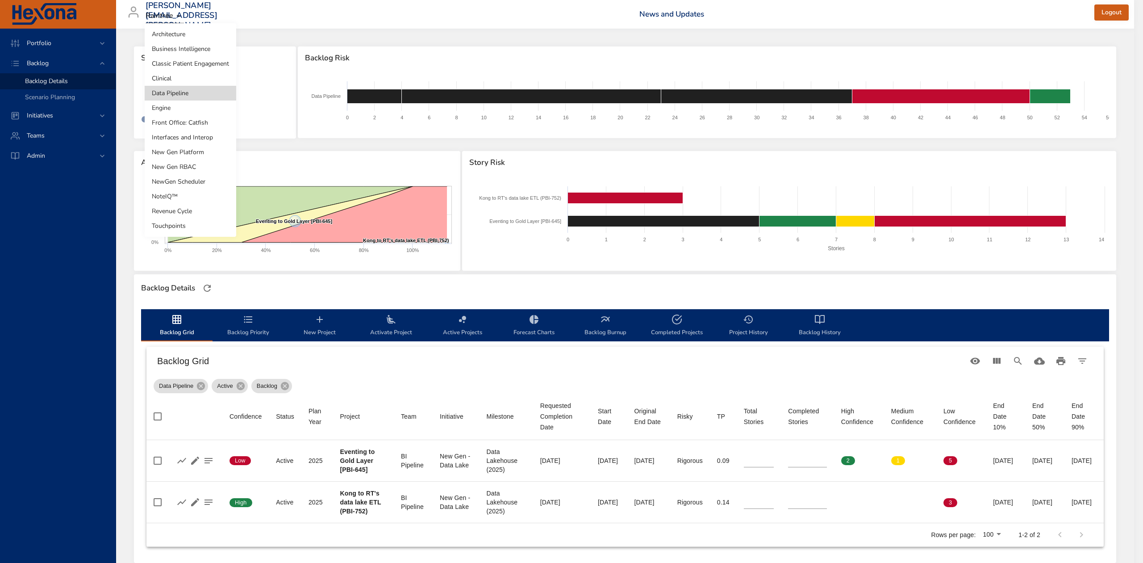
click at [202, 95] on body "Portfolio Backlog Backlog Details Scenario Planning Initiatives Teams Admin [PE…" at bounding box center [571, 281] width 1143 height 563
click at [340, 154] on div at bounding box center [571, 281] width 1143 height 563
